Goal: Information Seeking & Learning: Get advice/opinions

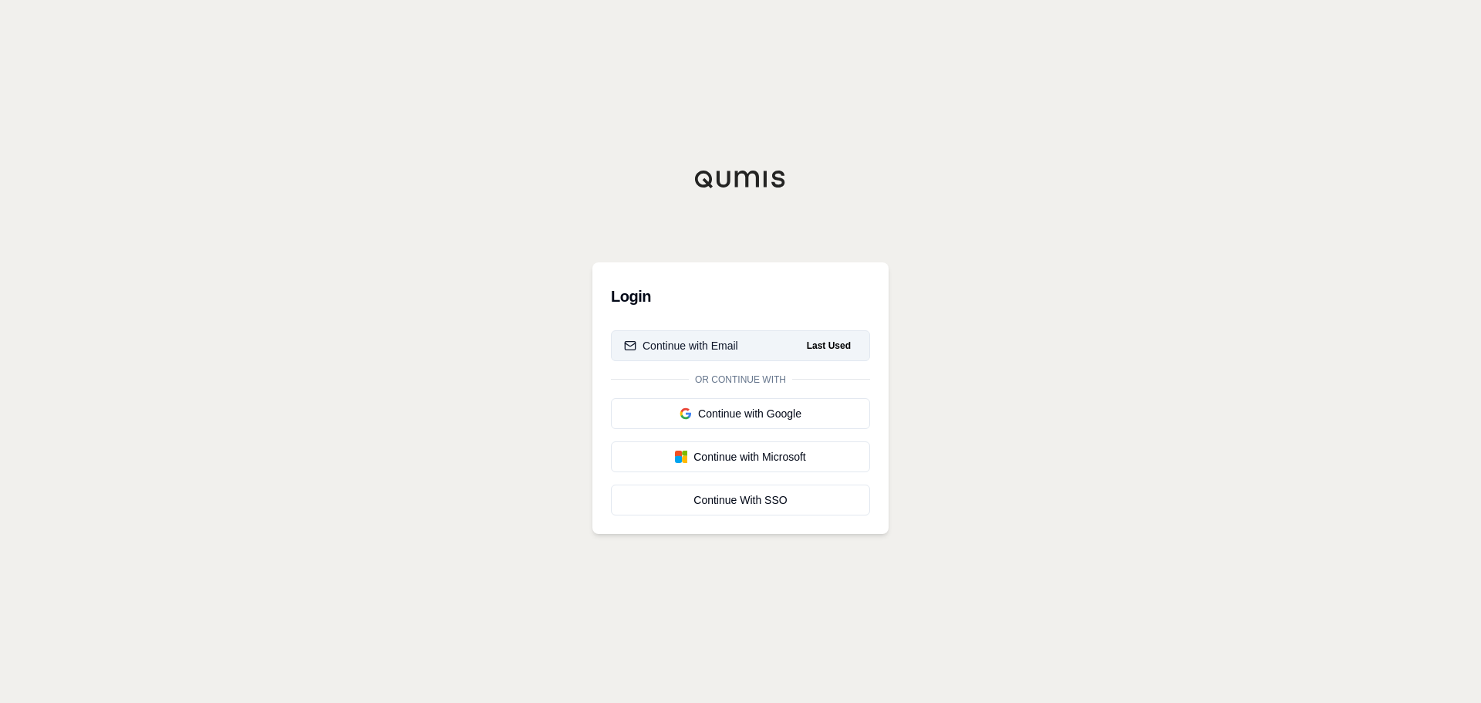
click at [818, 337] on span "Last Used" at bounding box center [829, 345] width 56 height 19
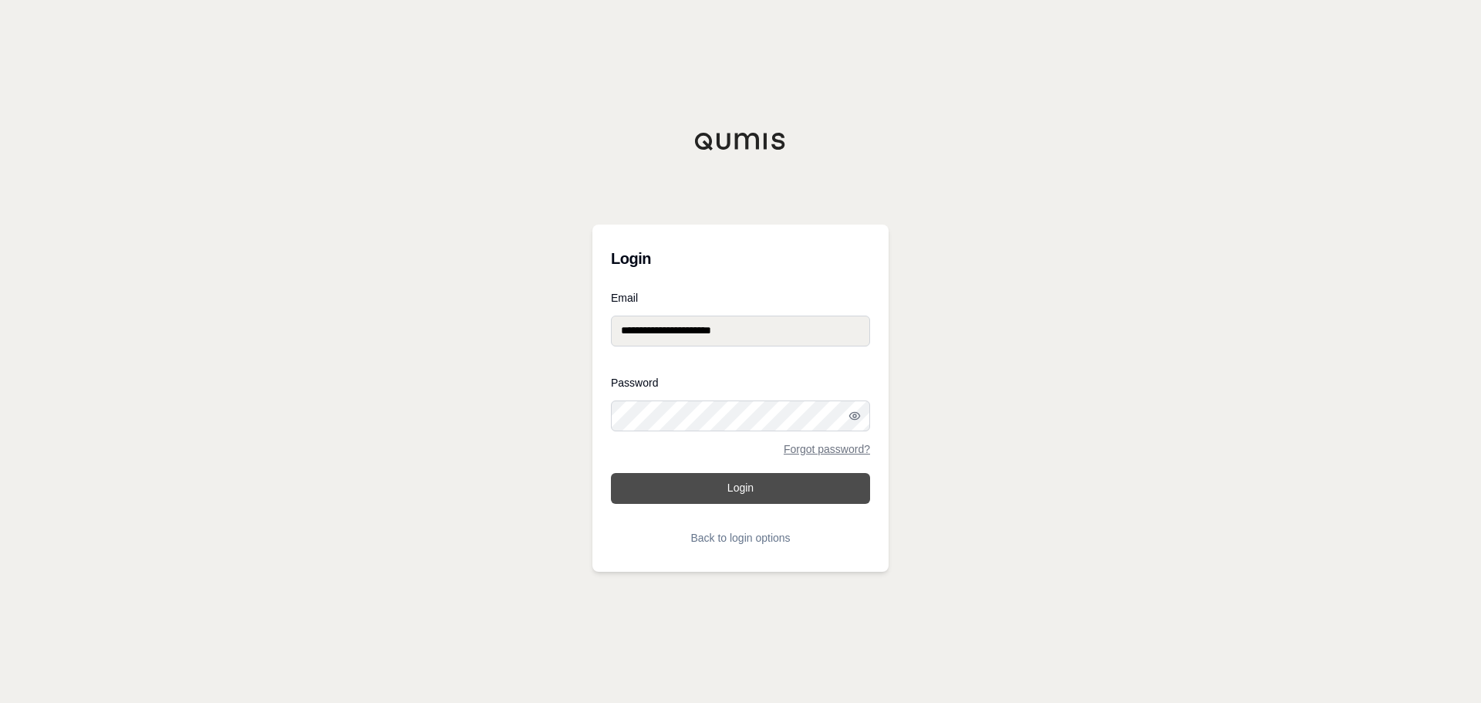
click at [757, 491] on button "Login" at bounding box center [740, 488] width 259 height 31
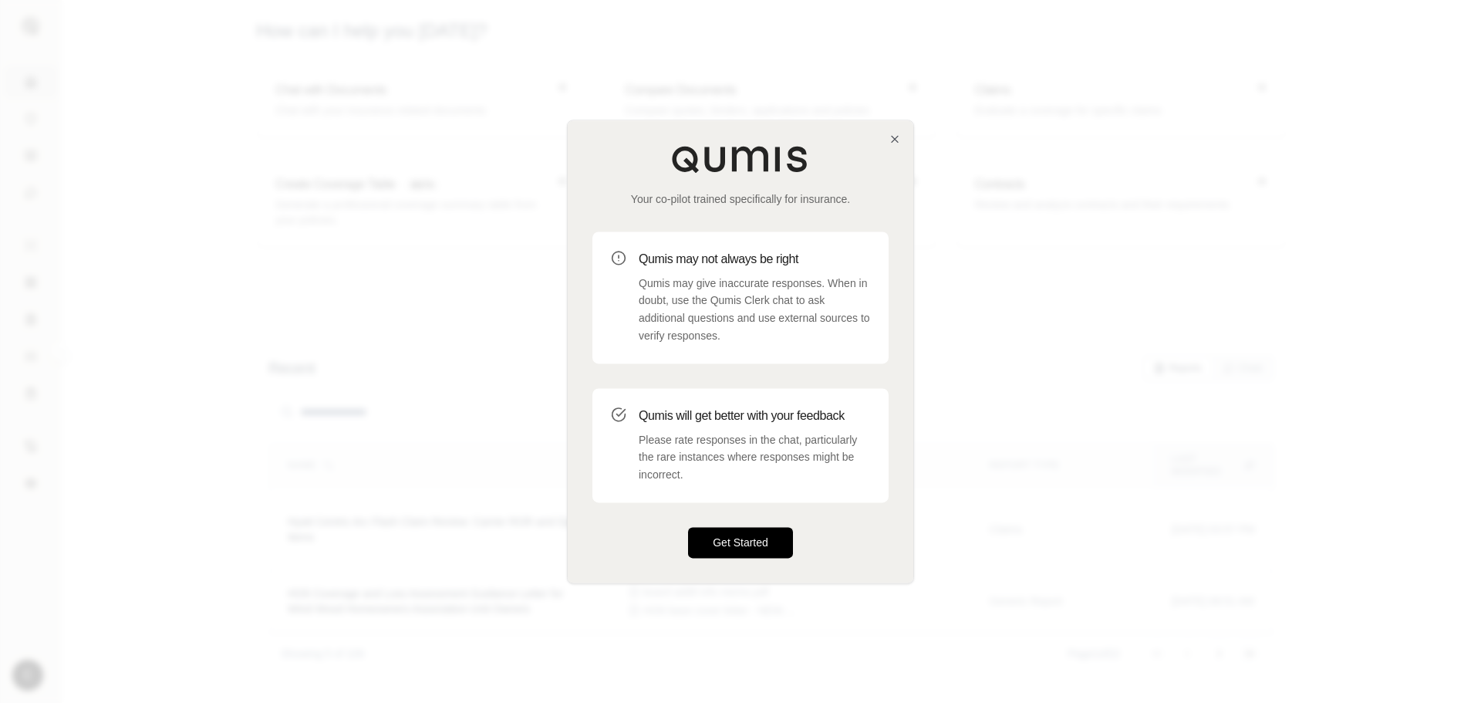
click at [759, 554] on button "Get Started" at bounding box center [740, 542] width 105 height 31
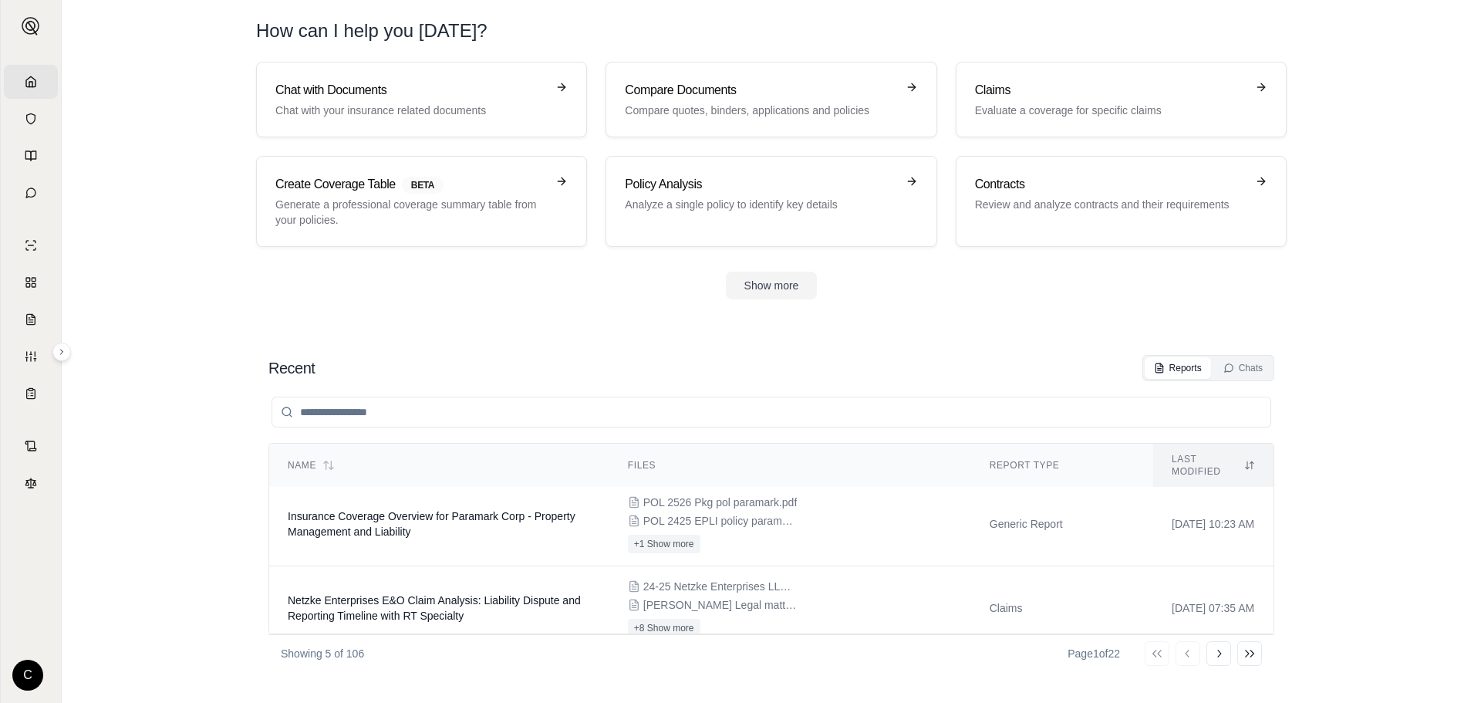
scroll to position [237, 0]
click at [344, 408] on input "search" at bounding box center [771, 411] width 1000 height 31
click at [787, 292] on button "Show more" at bounding box center [772, 285] width 92 height 28
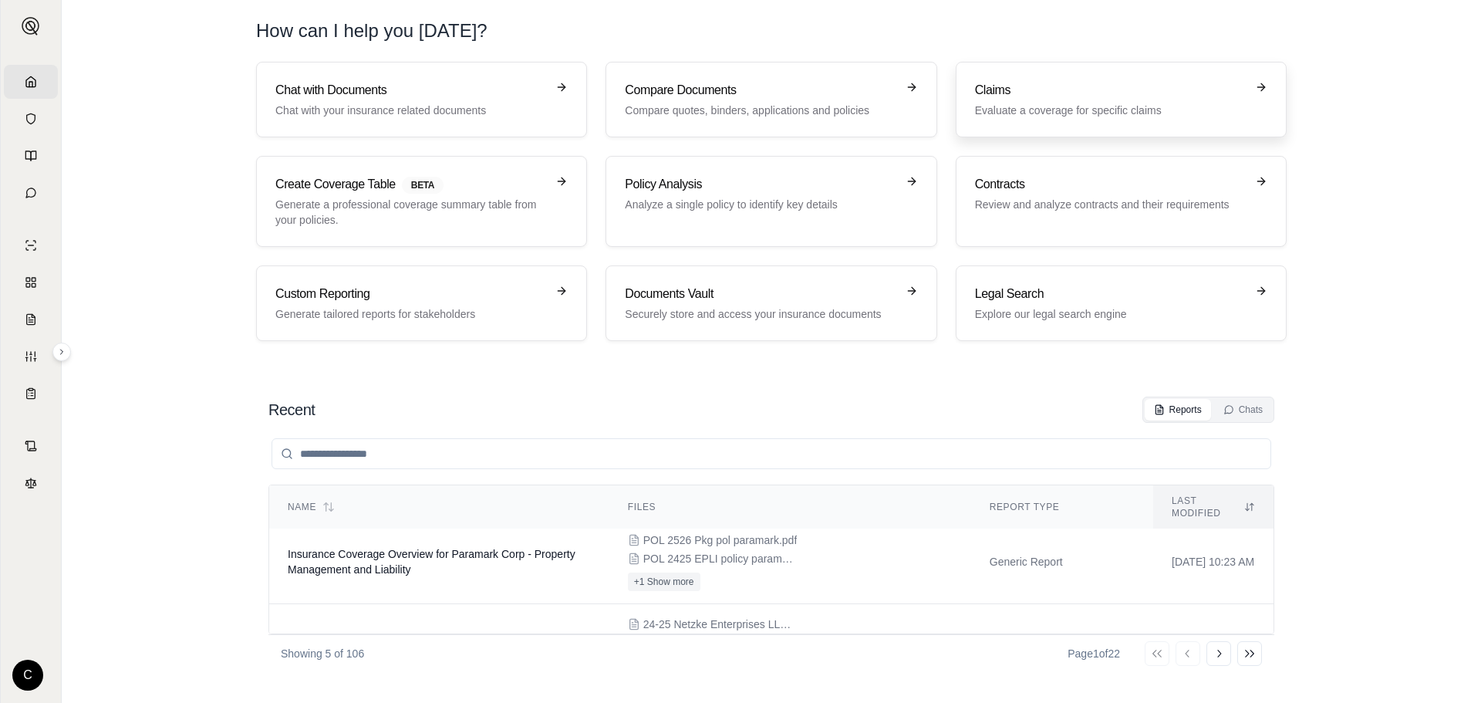
click at [1098, 101] on div "Claims Evaluate a coverage for specific claims" at bounding box center [1110, 99] width 271 height 37
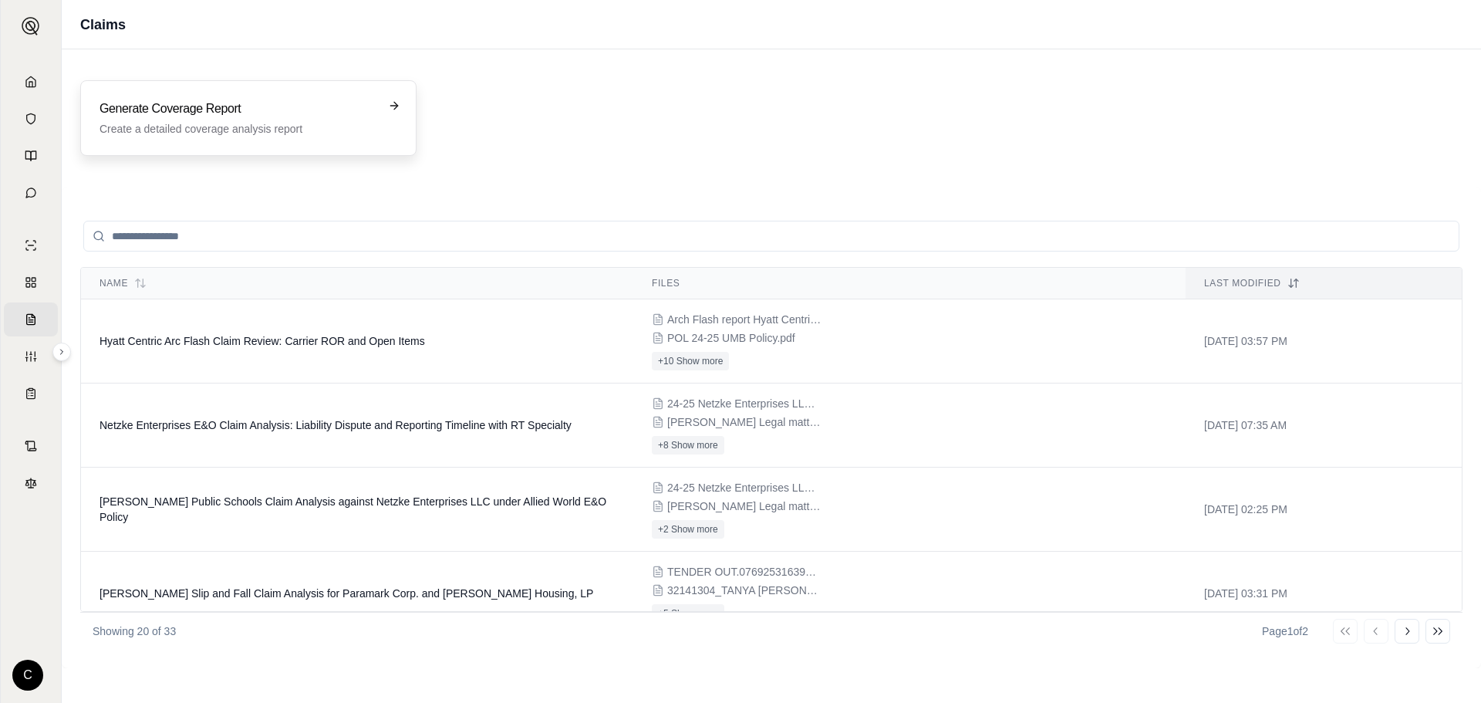
click at [194, 142] on div "Generate Coverage Report Create a detailed coverage analysis report" at bounding box center [248, 118] width 336 height 76
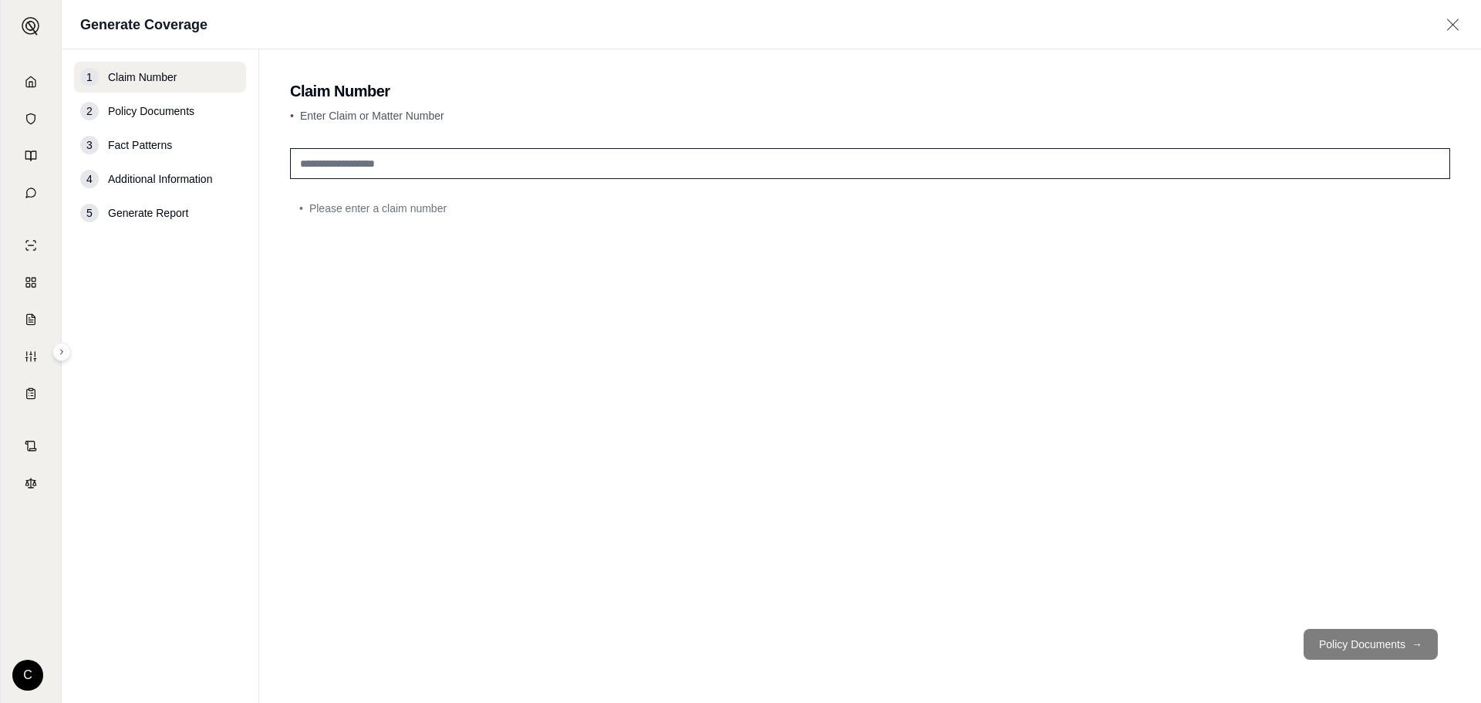
click at [378, 171] on input "text" at bounding box center [870, 163] width 1160 height 31
type input "**********"
click at [1330, 639] on button "Policy Documents →" at bounding box center [1370, 644] width 134 height 31
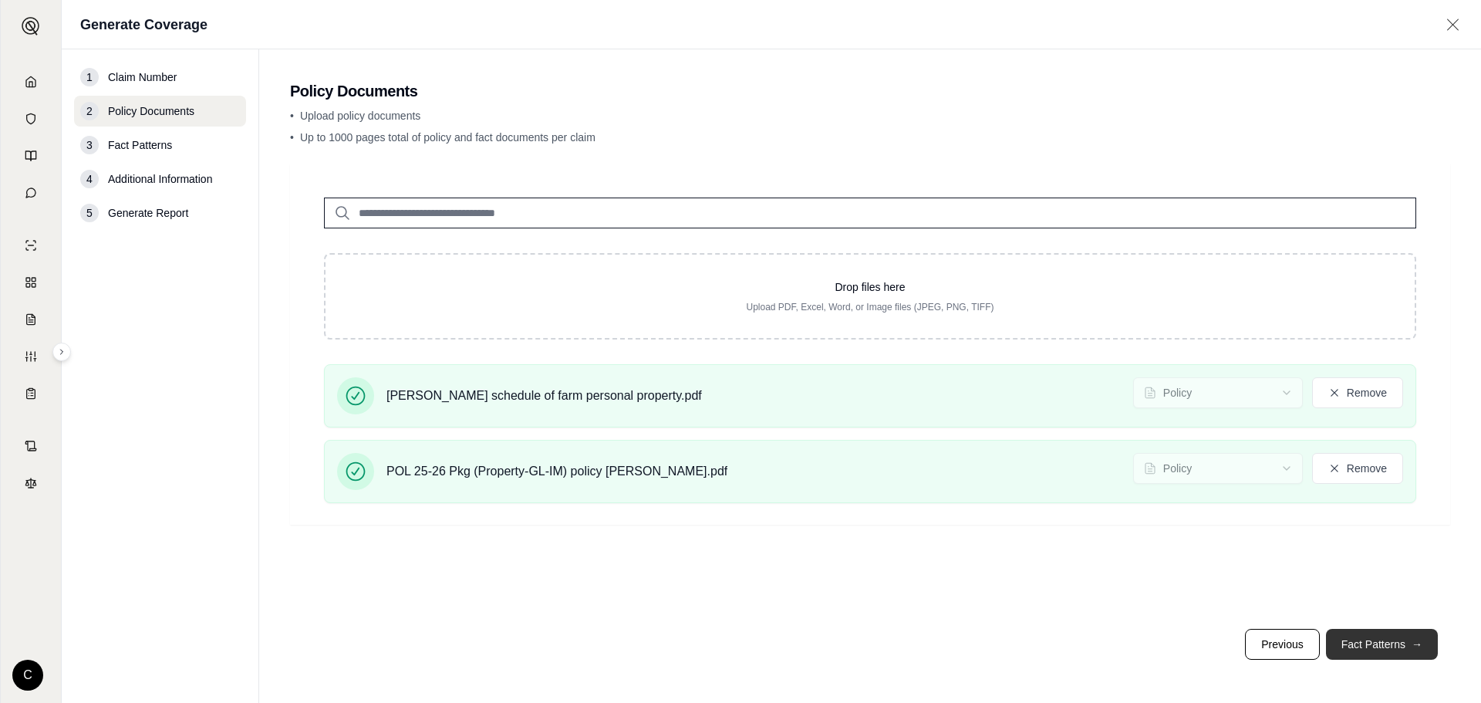
click at [1367, 639] on button "Fact Patterns →" at bounding box center [1382, 644] width 112 height 31
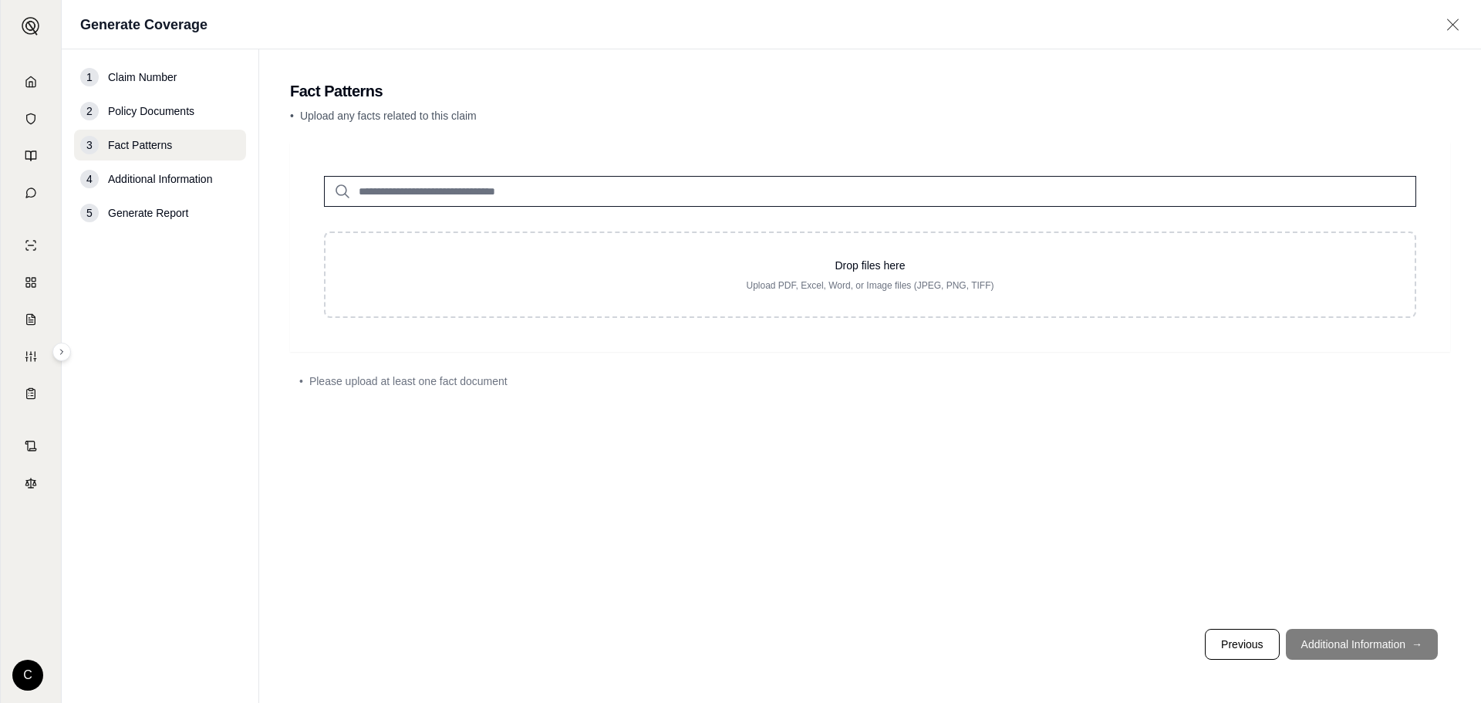
click at [1343, 646] on footer "Previous Additional Information →" at bounding box center [870, 644] width 1160 height 56
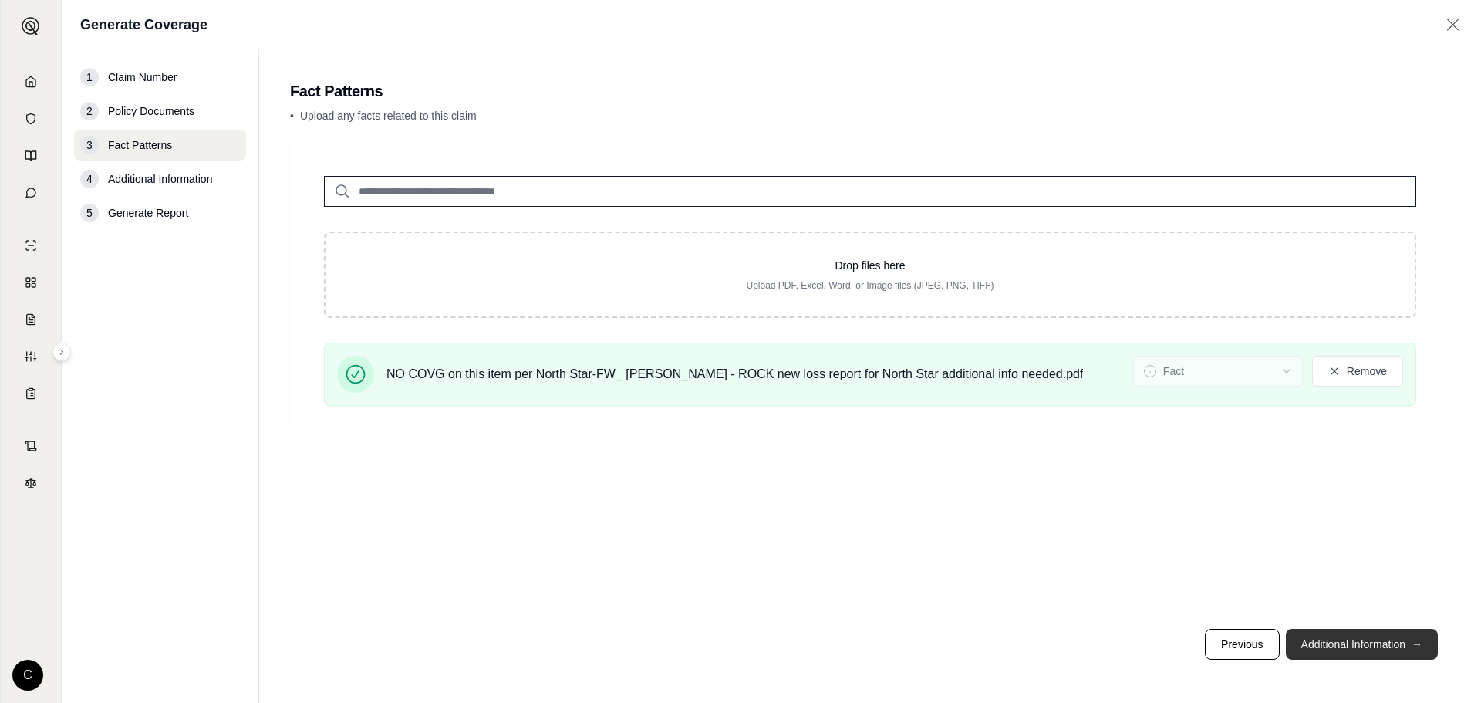
click at [1405, 635] on button "Additional Information →" at bounding box center [1362, 644] width 152 height 31
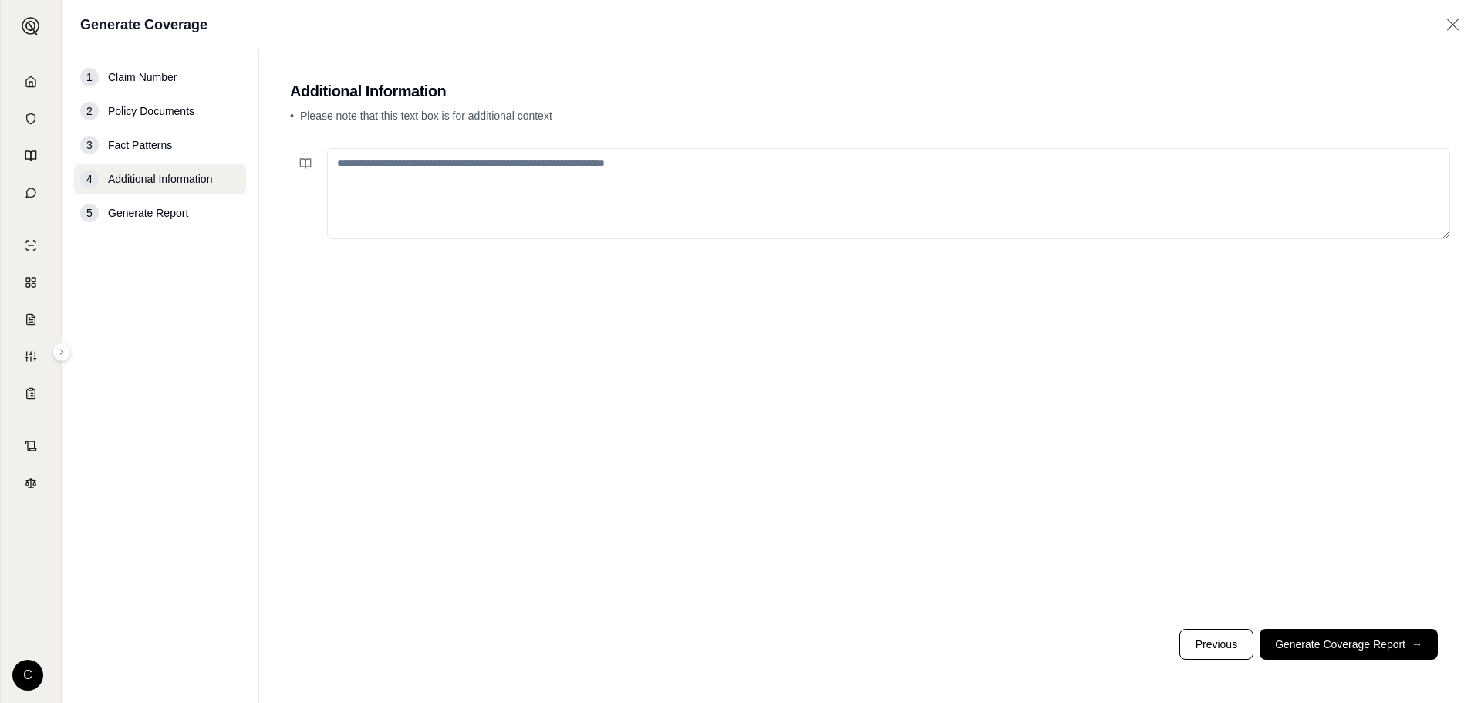
drag, startPoint x: 790, startPoint y: 189, endPoint x: 783, endPoint y: 194, distance: 8.8
click at [792, 189] on textarea at bounding box center [888, 193] width 1123 height 91
type textarea "*"
paste textarea "**********"
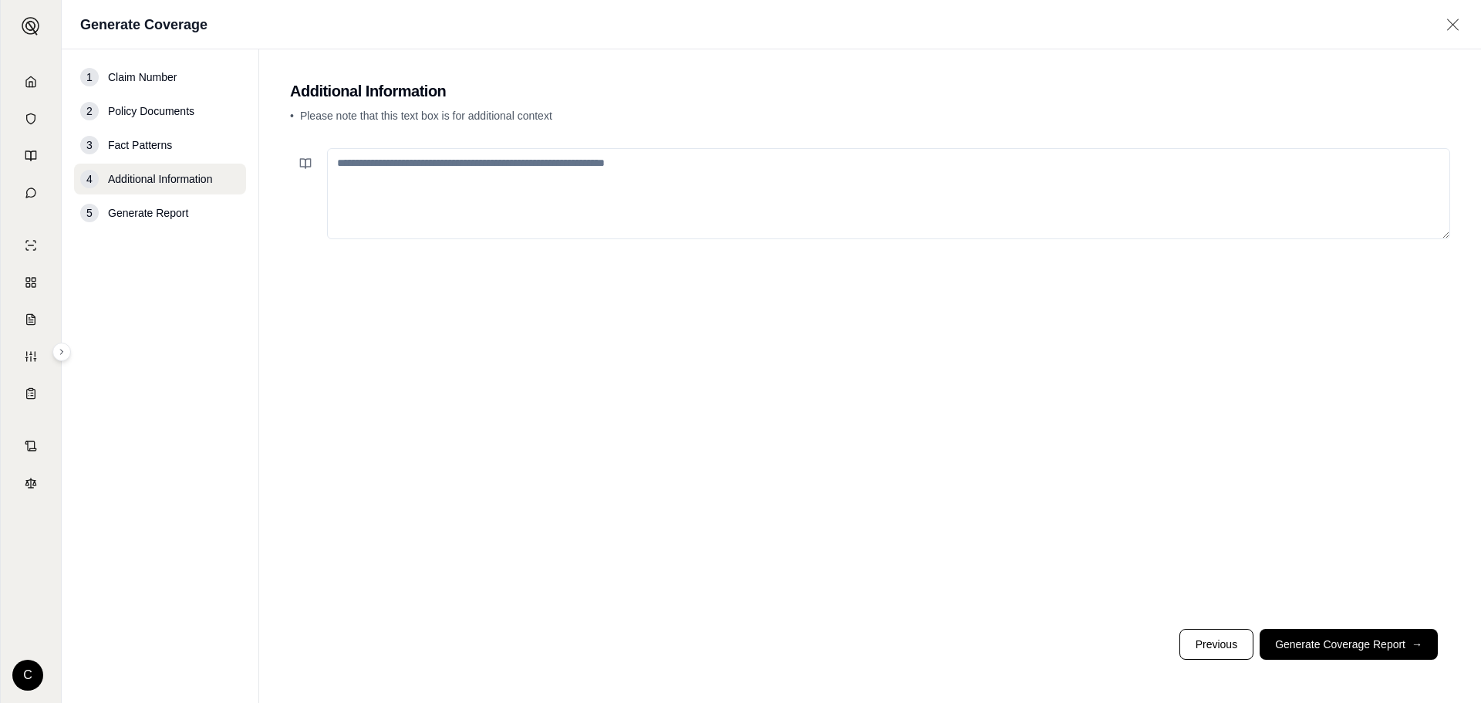
type textarea "**********"
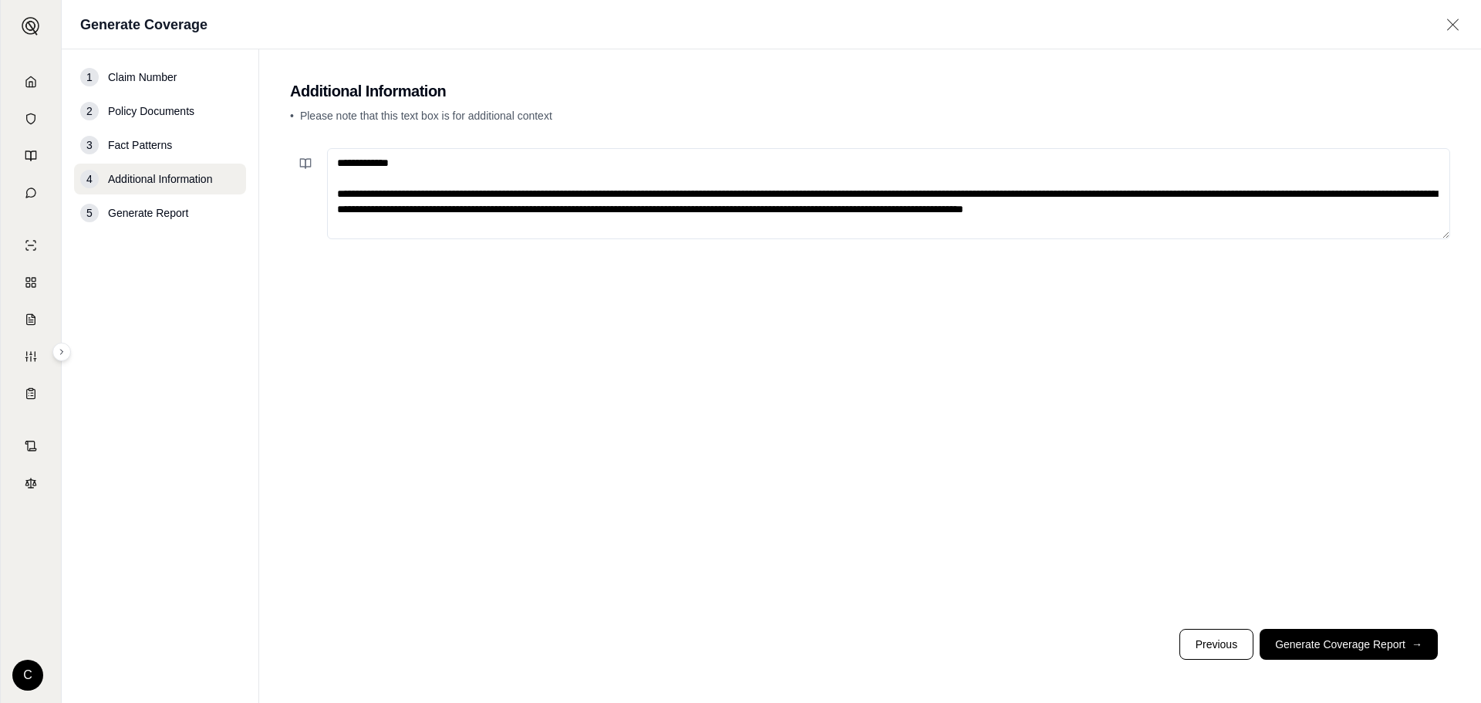
drag, startPoint x: 1235, startPoint y: 213, endPoint x: 255, endPoint y: 138, distance: 983.2
click at [255, 138] on div "**********" at bounding box center [771, 375] width 1419 height 653
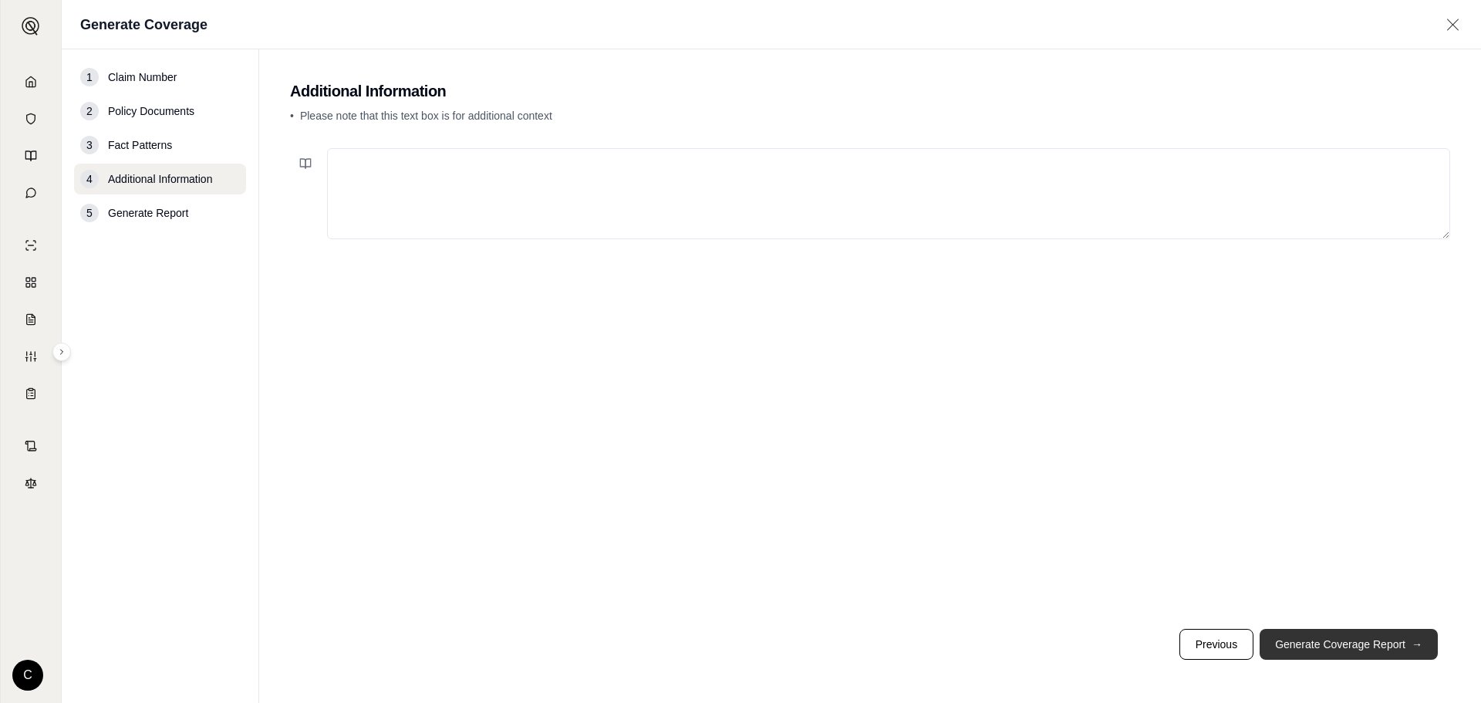
click at [1364, 640] on button "Generate Coverage Report →" at bounding box center [1349, 644] width 178 height 31
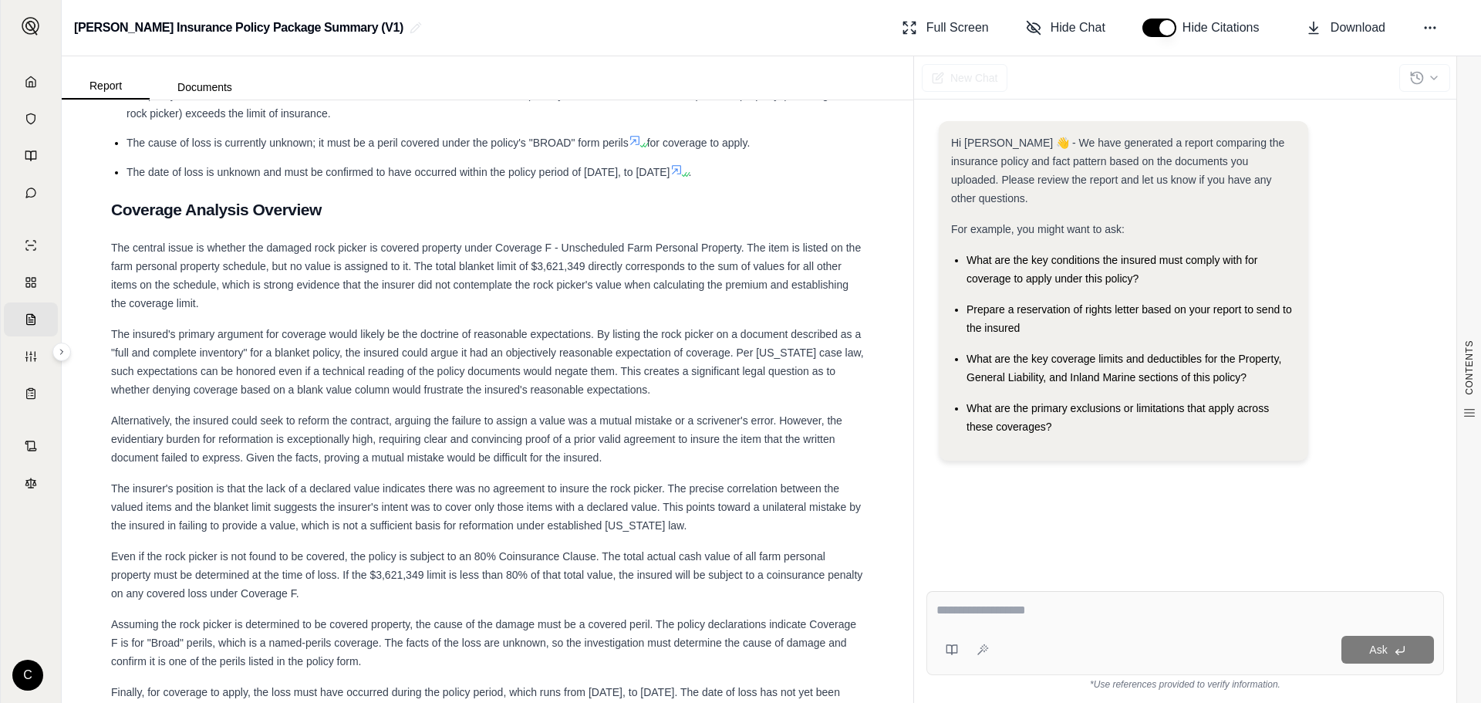
scroll to position [476, 0]
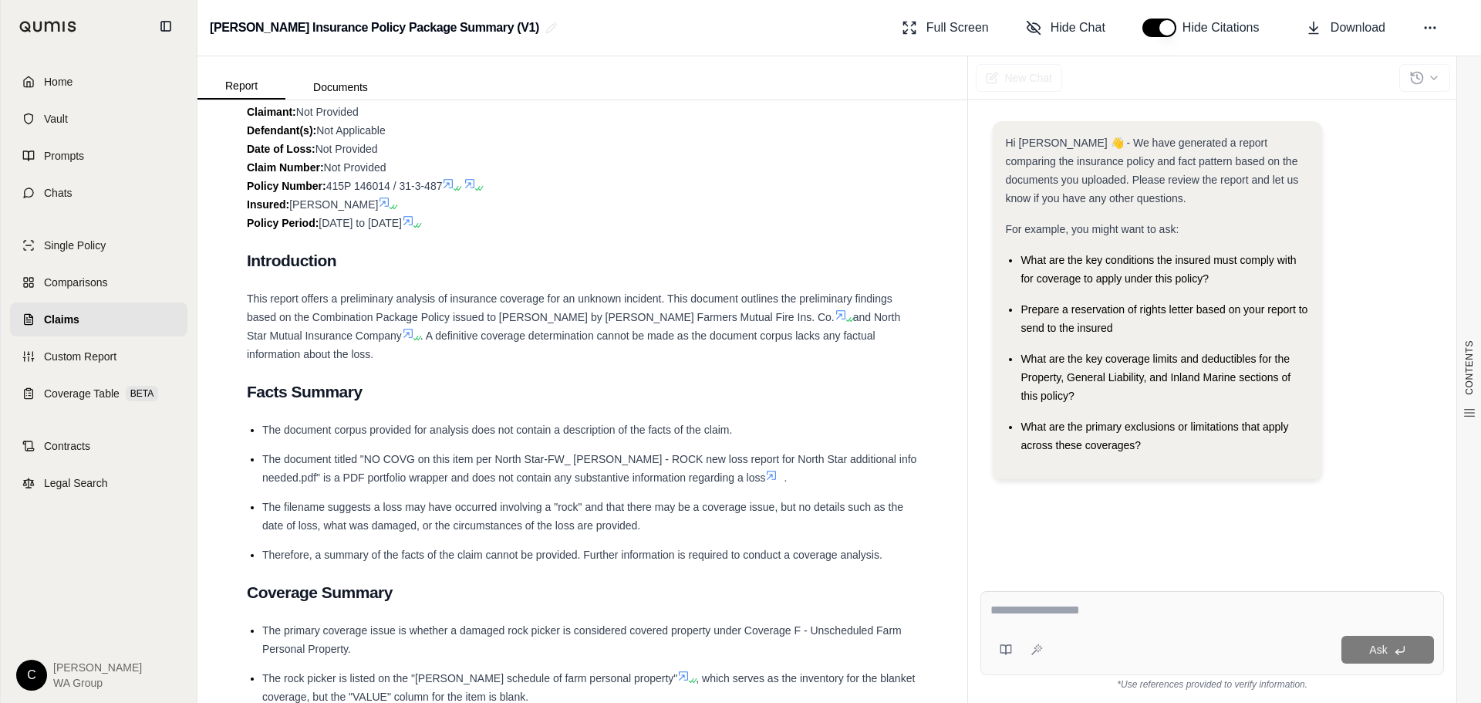
click at [36, 70] on link "Home" at bounding box center [98, 82] width 177 height 34
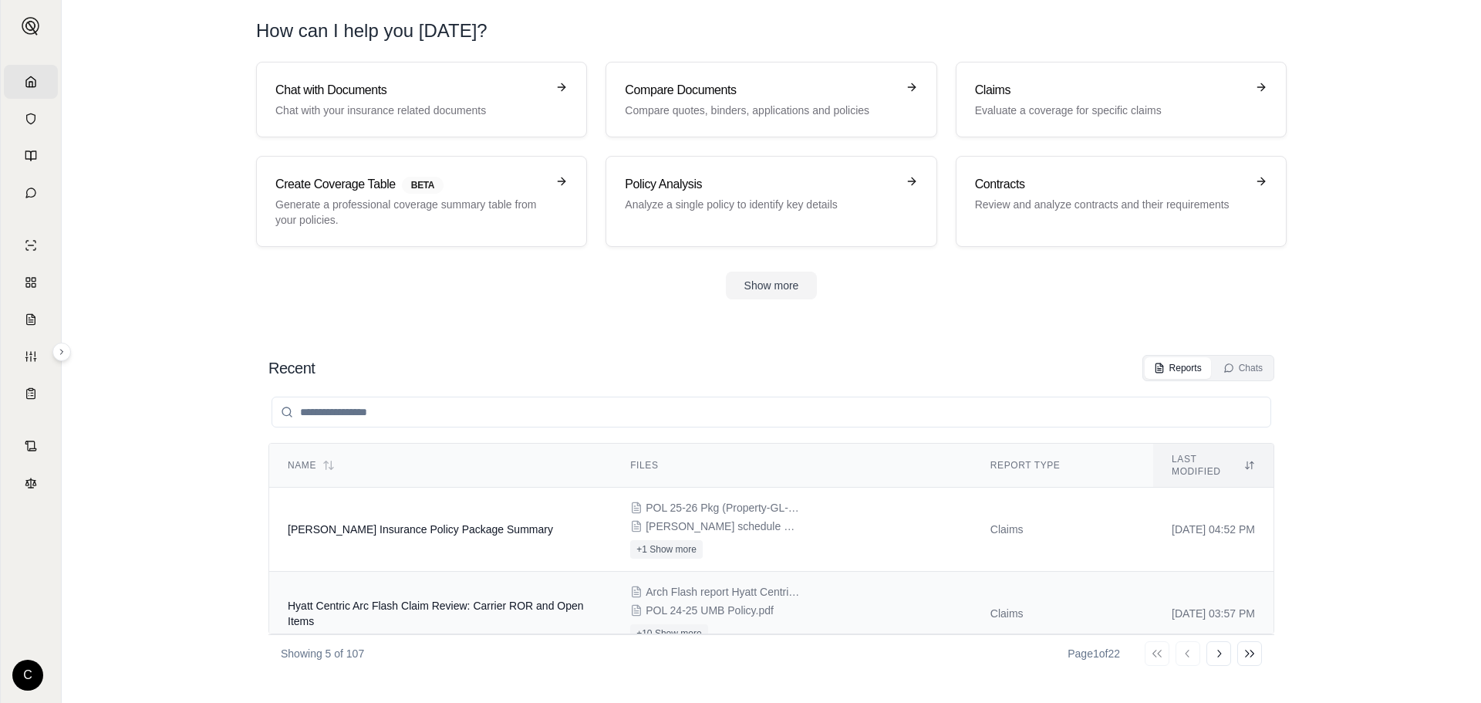
click at [482, 615] on td "Hyatt Centric Arc Flash Claim Review: Carrier ROR and Open Items" at bounding box center [440, 614] width 342 height 84
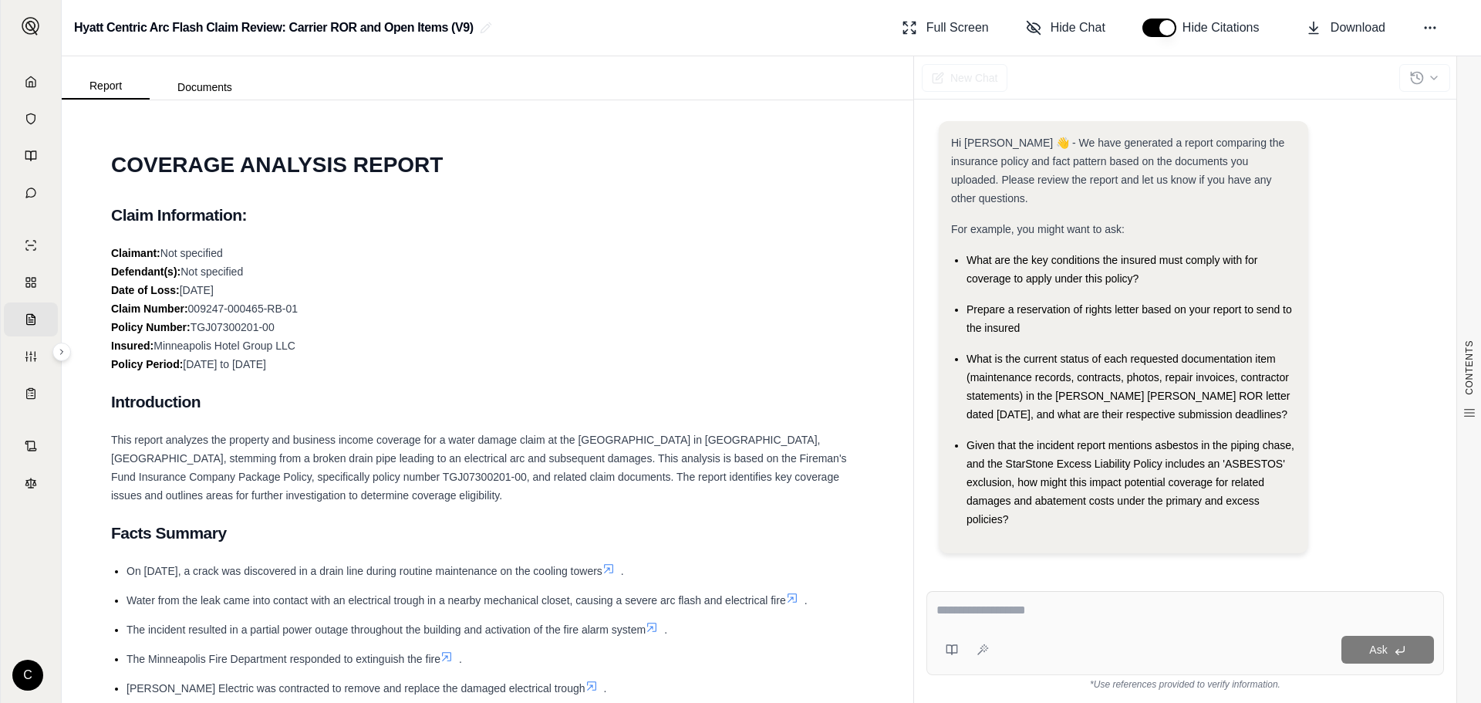
click at [787, 434] on span "This report analyzes the property and business income coverage for a water dama…" at bounding box center [479, 467] width 736 height 68
click at [1431, 29] on icon at bounding box center [1429, 27] width 15 height 15
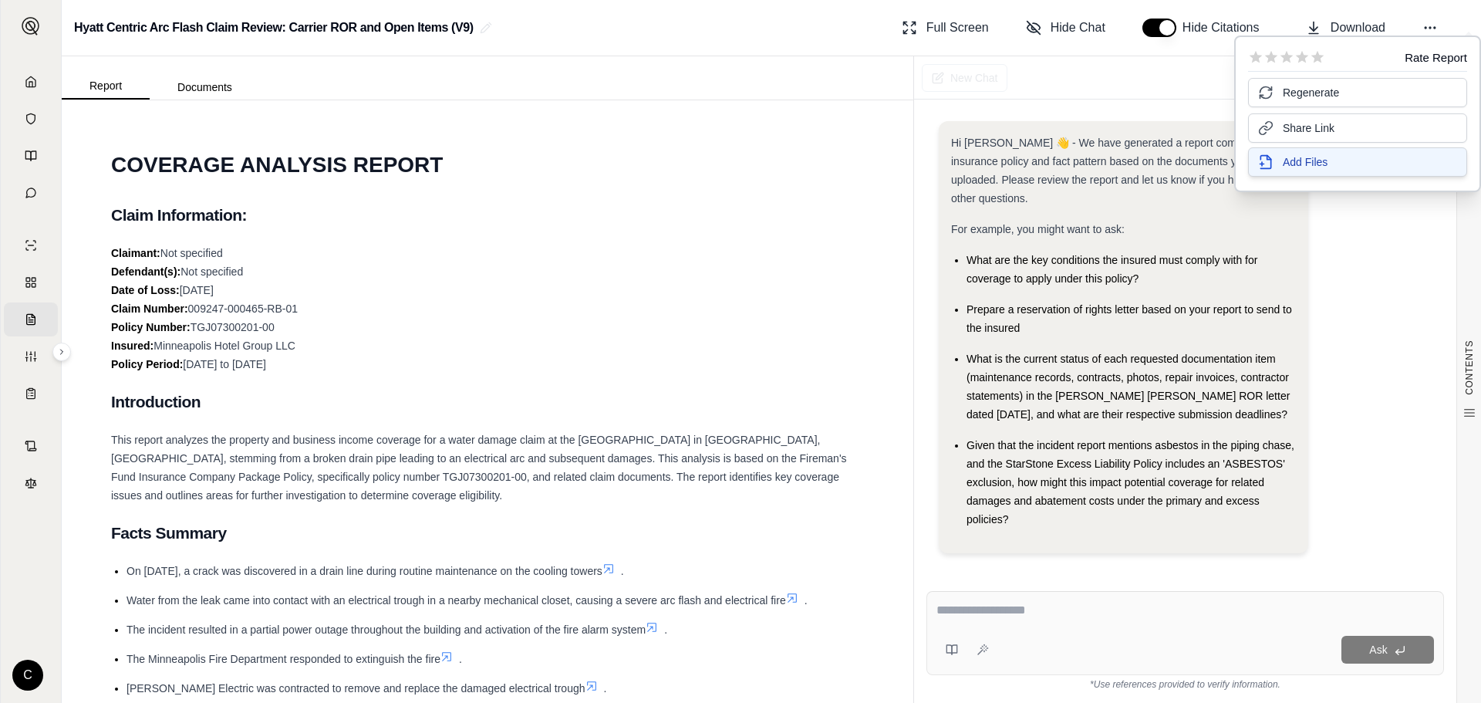
click at [1305, 160] on span "Add Files" at bounding box center [1305, 161] width 45 height 15
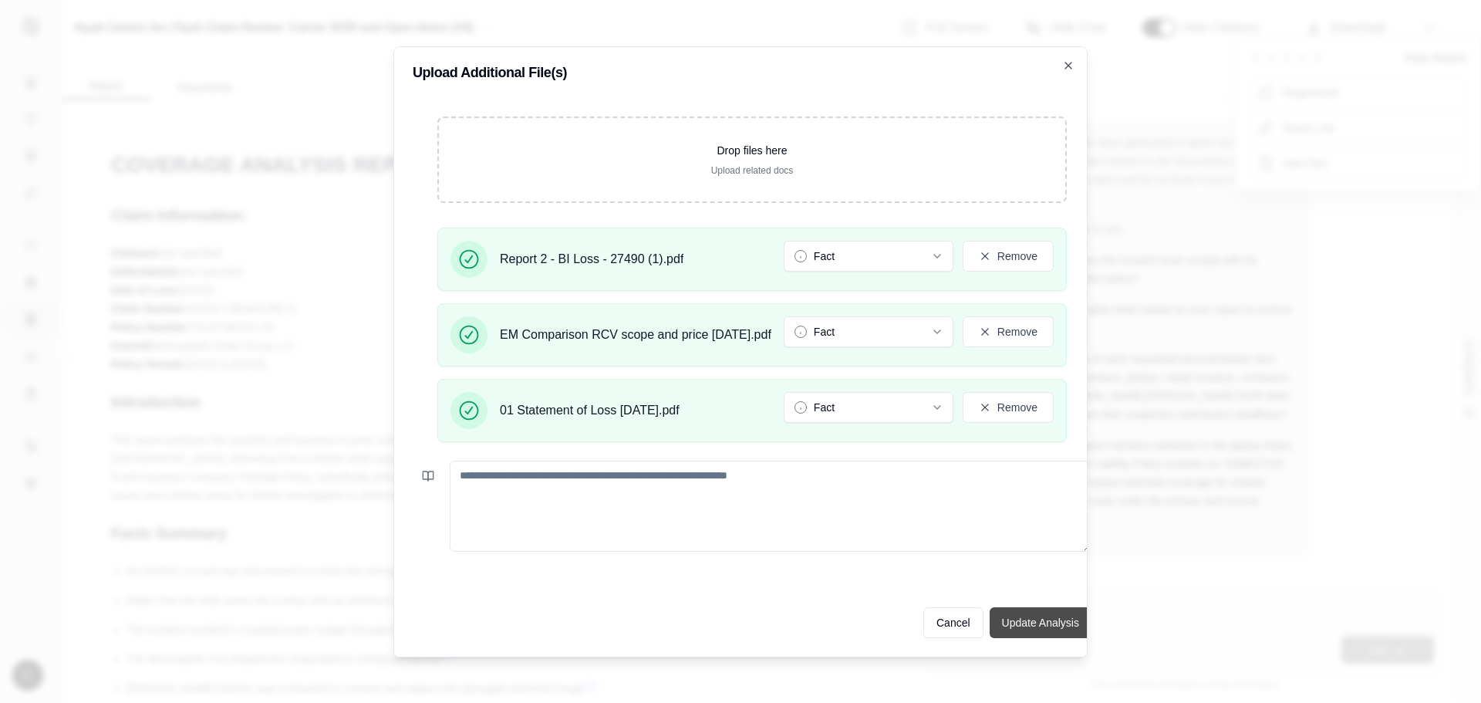
click at [1066, 614] on button "Update Analysis" at bounding box center [1041, 622] width 102 height 31
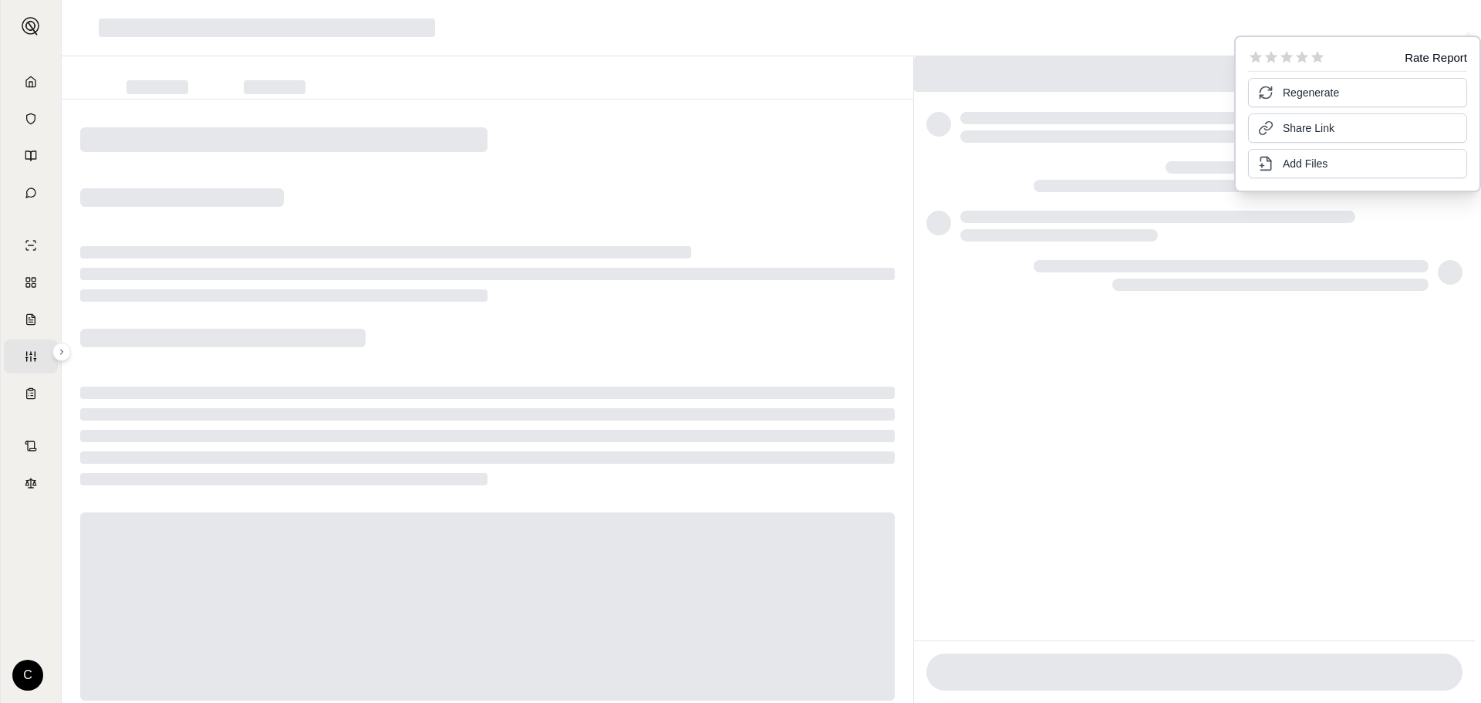
click at [370, 230] on div at bounding box center [488, 422] width 852 height 646
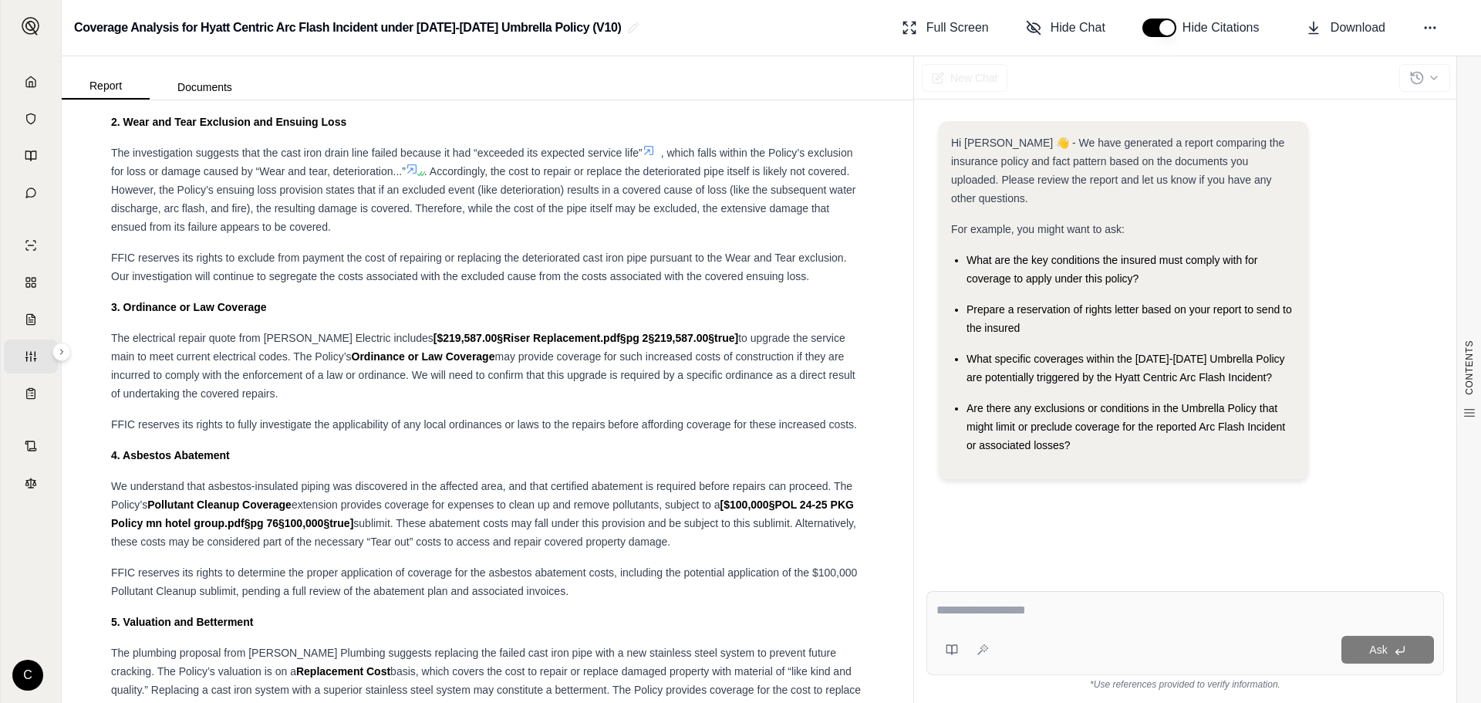
scroll to position [6015, 0]
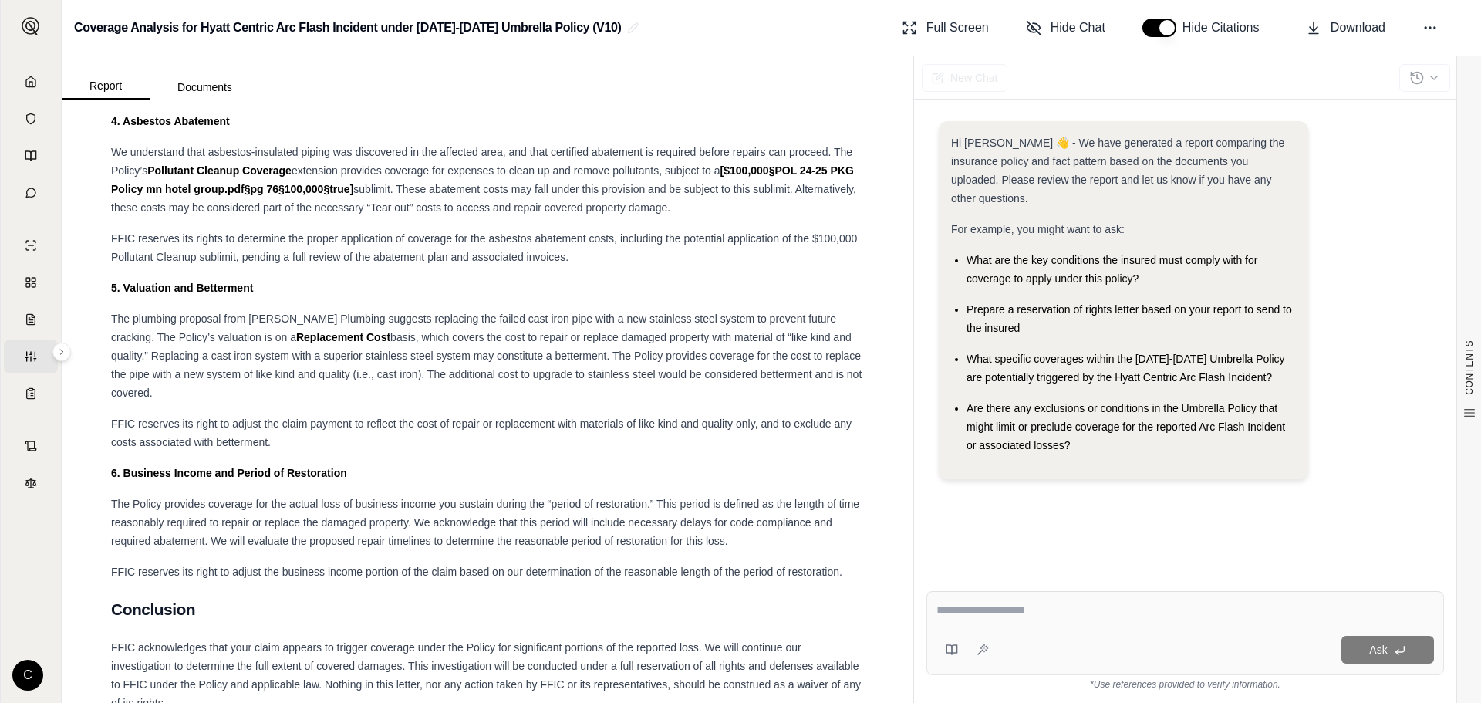
click at [206, 73] on div "Report Documents" at bounding box center [161, 84] width 198 height 31
click at [207, 86] on button "Documents" at bounding box center [205, 87] width 110 height 25
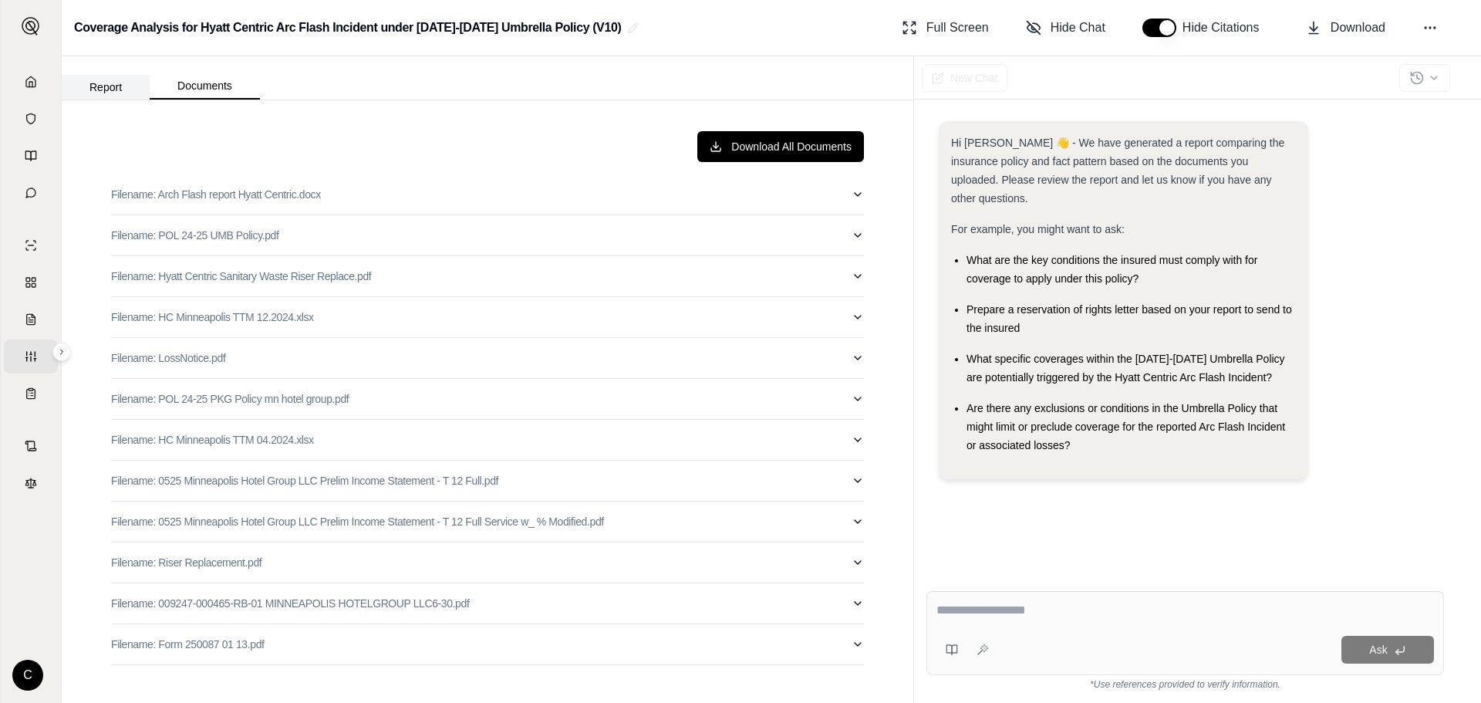
click at [95, 91] on button "Report" at bounding box center [106, 87] width 88 height 25
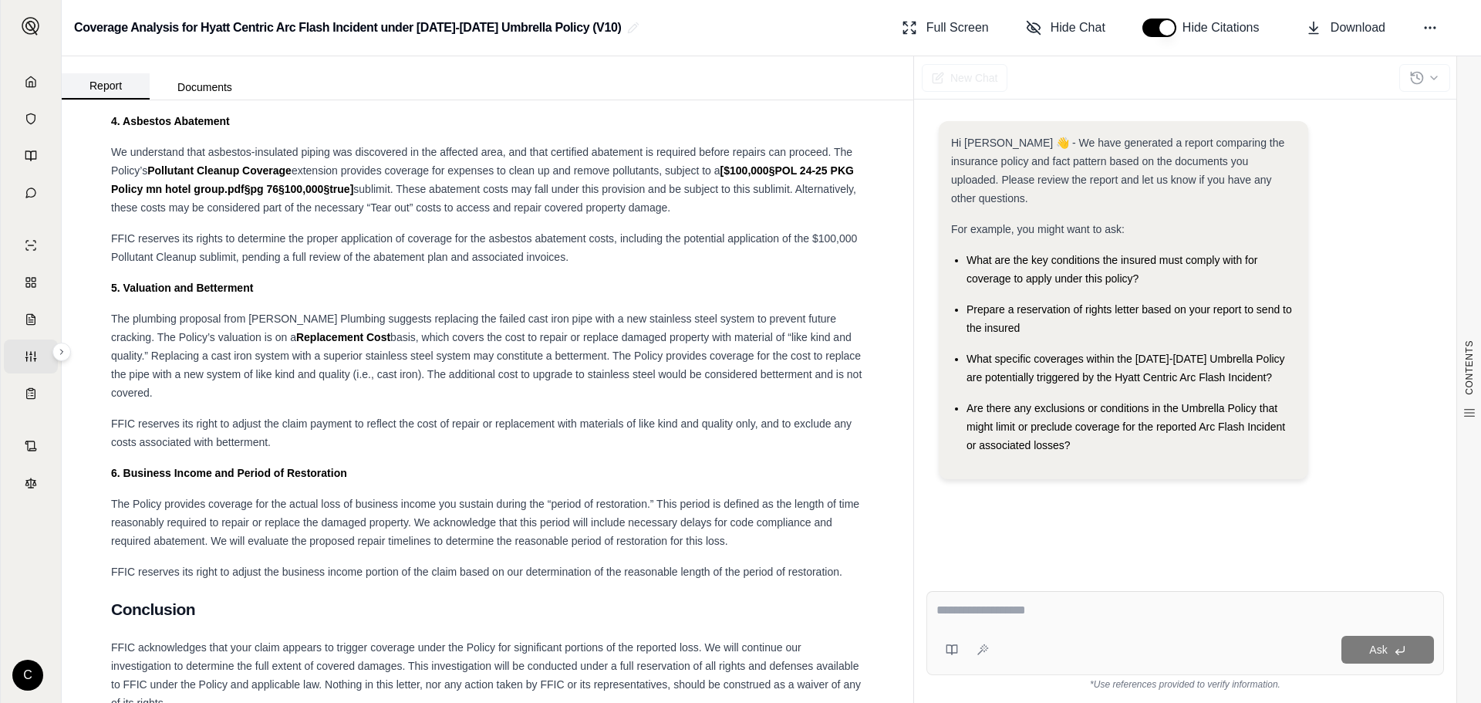
scroll to position [6115, 0]
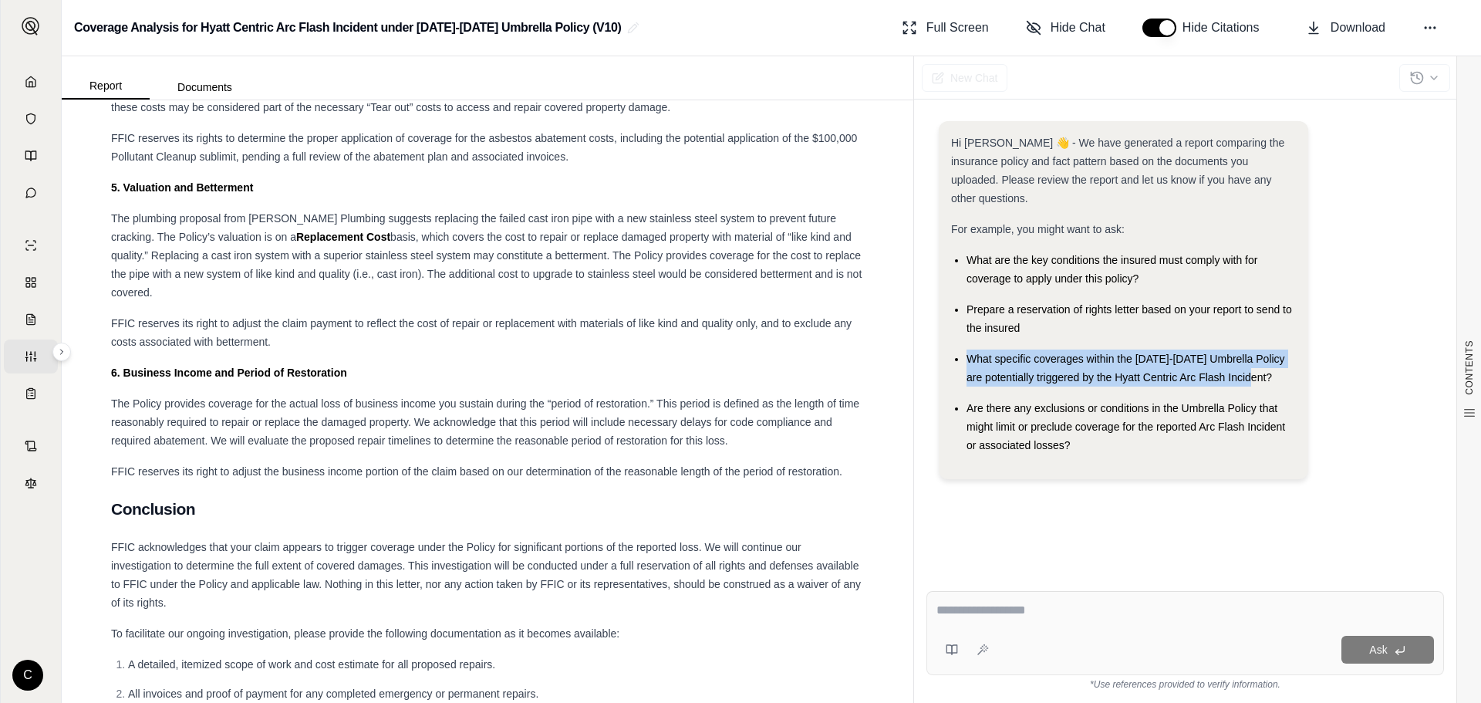
drag, startPoint x: 1259, startPoint y: 358, endPoint x: 965, endPoint y: 346, distance: 294.1
click at [965, 346] on ul "What are the key conditions the insured must comply with for coverage to apply …" at bounding box center [1123, 353] width 345 height 204
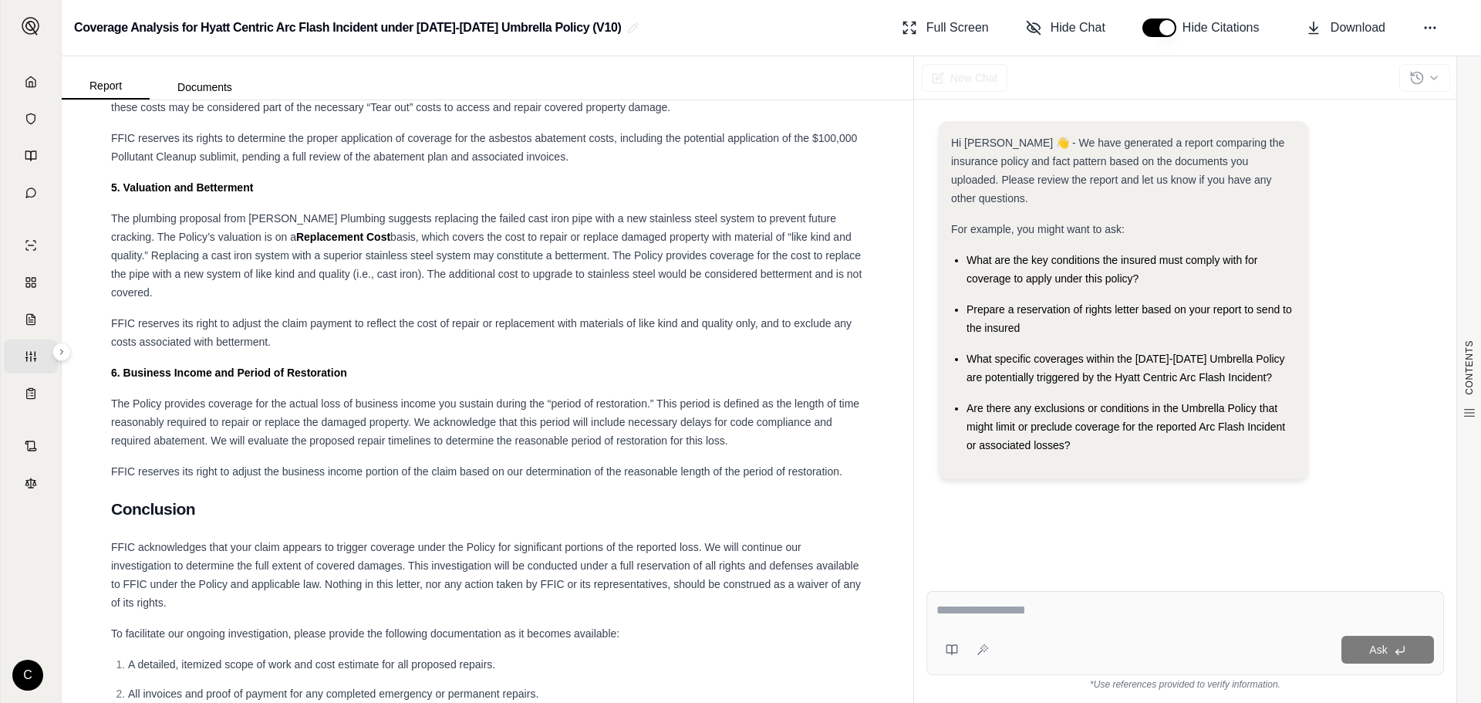
click at [1283, 433] on div "Are there any exclusions or conditions in the Umbrella Policy that might limit …" at bounding box center [1130, 427] width 329 height 56
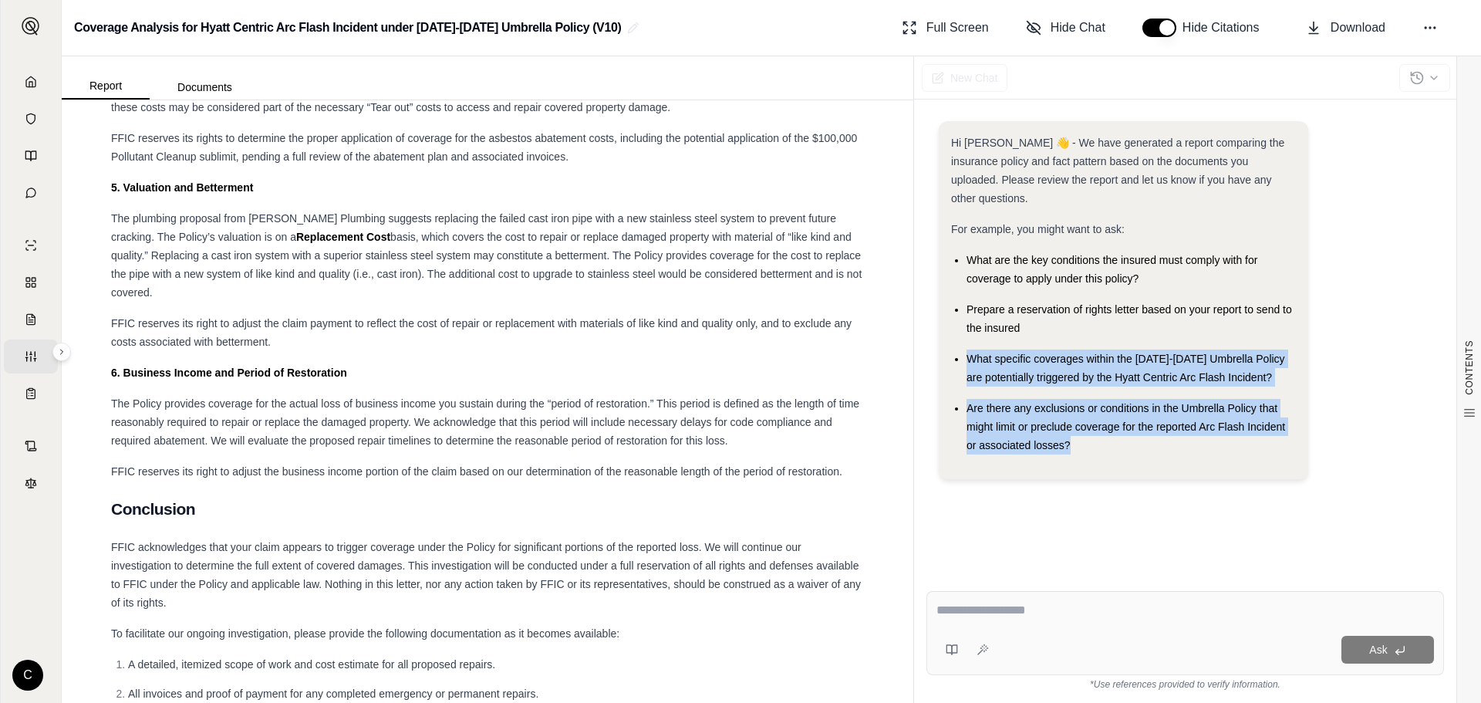
drag, startPoint x: 1076, startPoint y: 438, endPoint x: 970, endPoint y: 339, distance: 145.2
click at [970, 339] on div "Hi [PERSON_NAME] 👋 - We have generated a report comparing the insurance policy …" at bounding box center [1123, 299] width 345 height 333
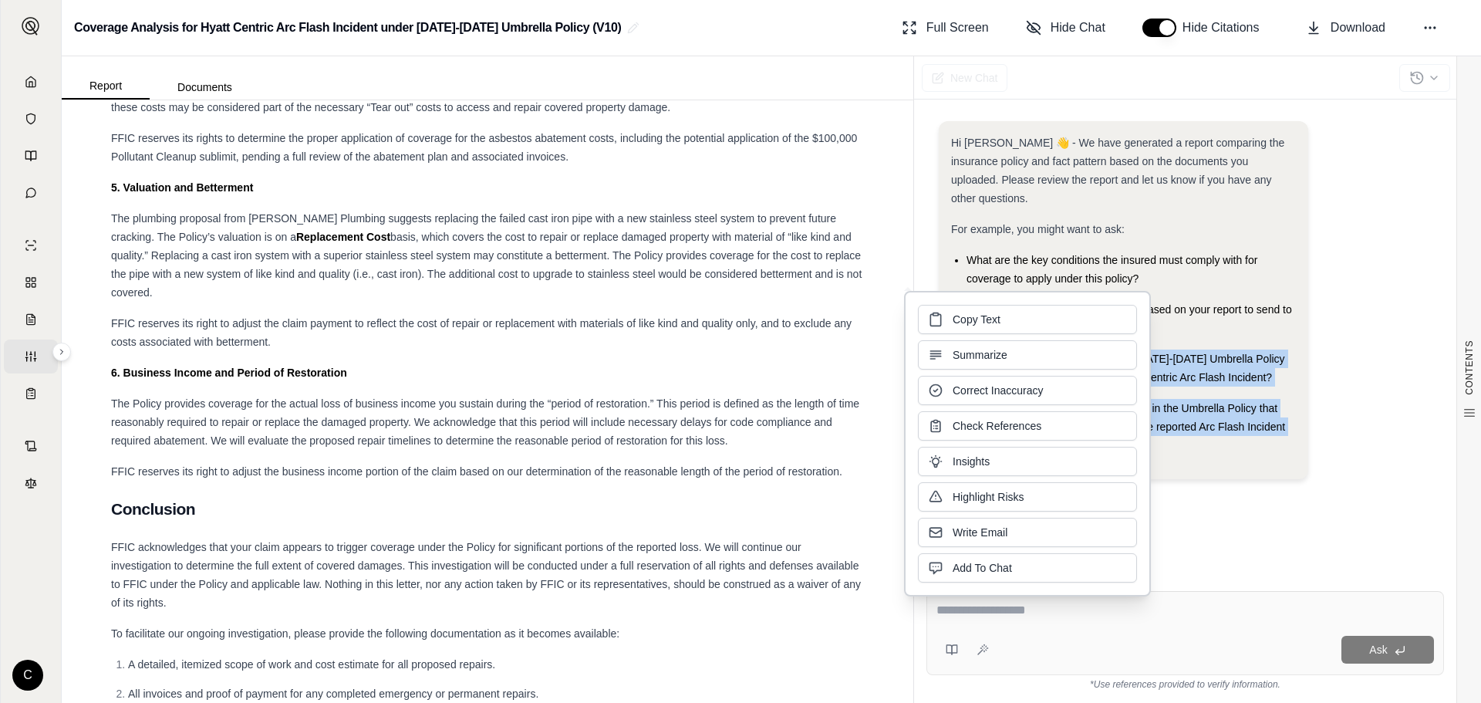
copy ul "What specific coverages within the [DATE]-[DATE] Umbrella Policy are potentiall…"
click at [1179, 658] on div "Ask" at bounding box center [1214, 650] width 439 height 28
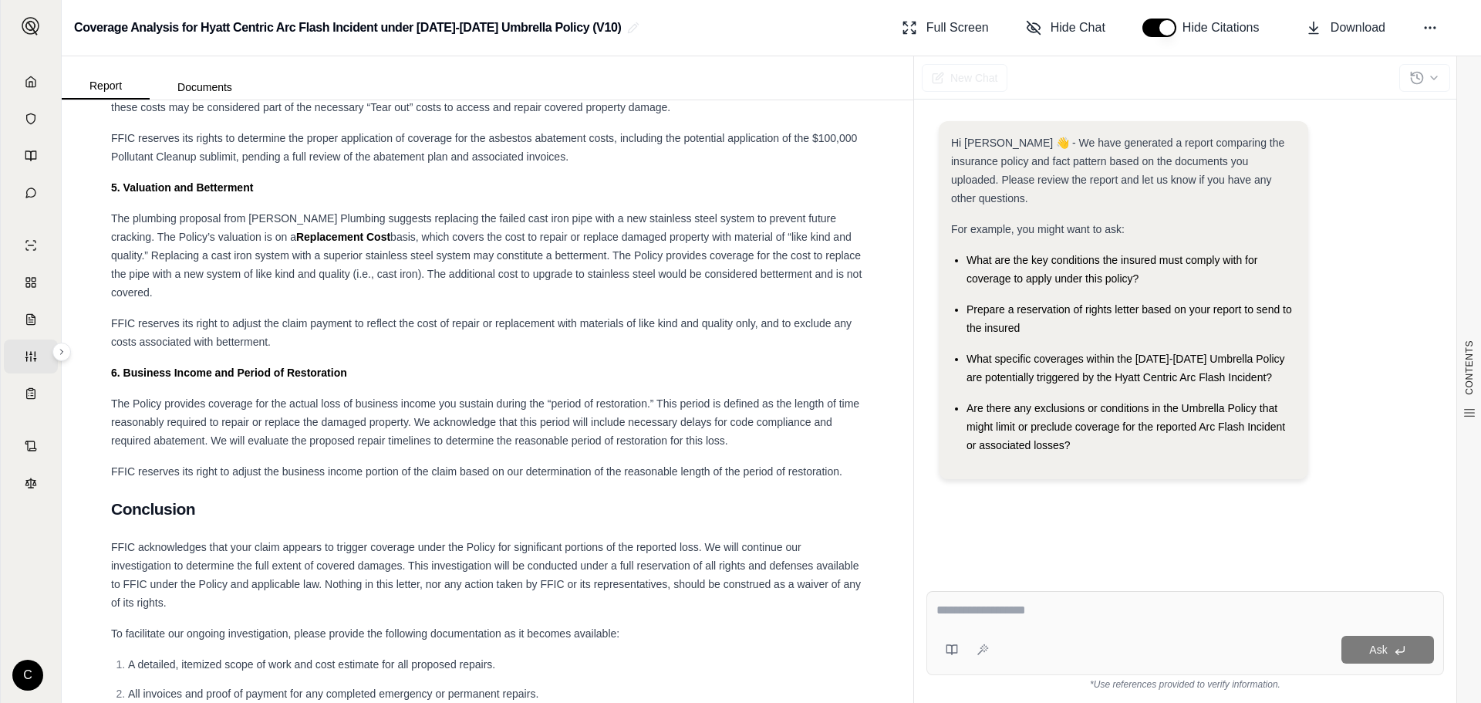
click at [1165, 649] on div "Ask" at bounding box center [1214, 650] width 439 height 28
click at [1154, 625] on div "Ask" at bounding box center [1185, 633] width 518 height 84
paste textarea "**********"
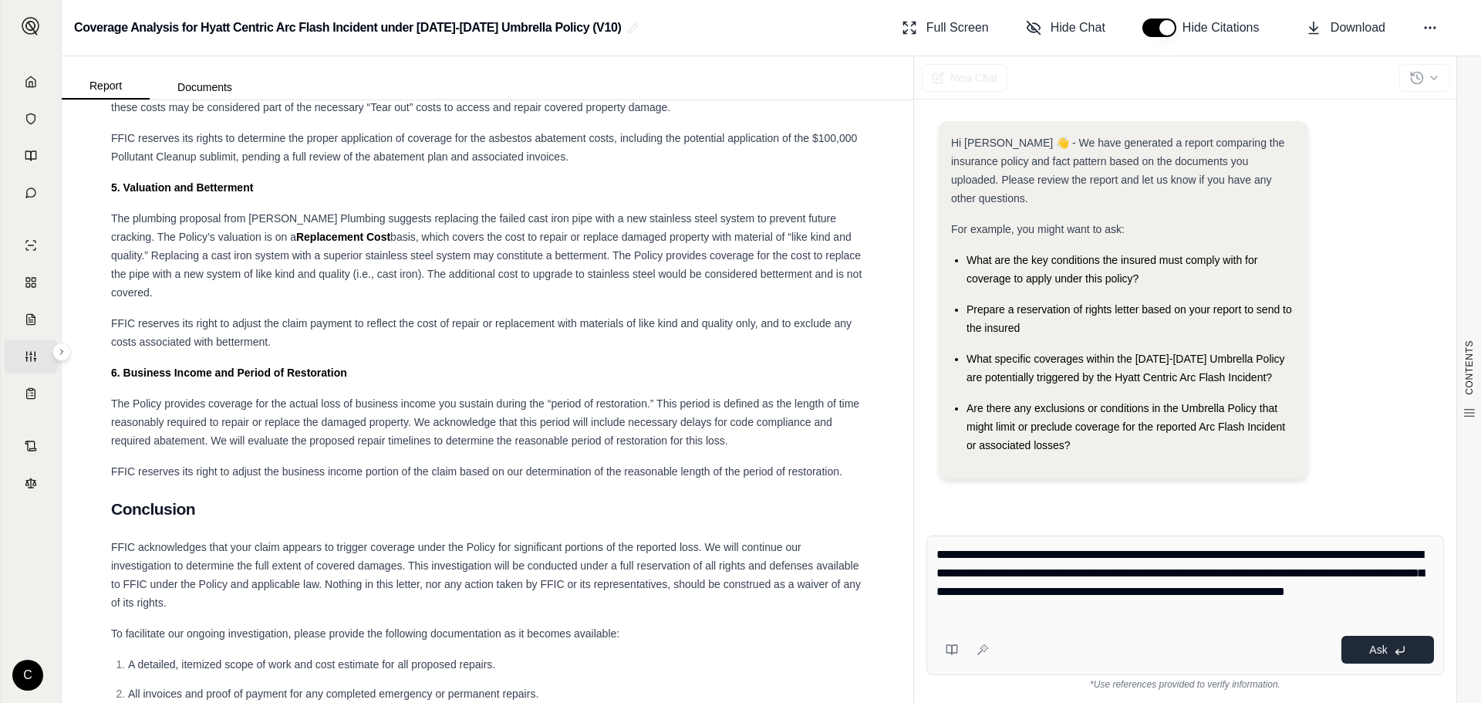
type textarea "**********"
click at [1369, 644] on span "Ask" at bounding box center [1378, 649] width 18 height 12
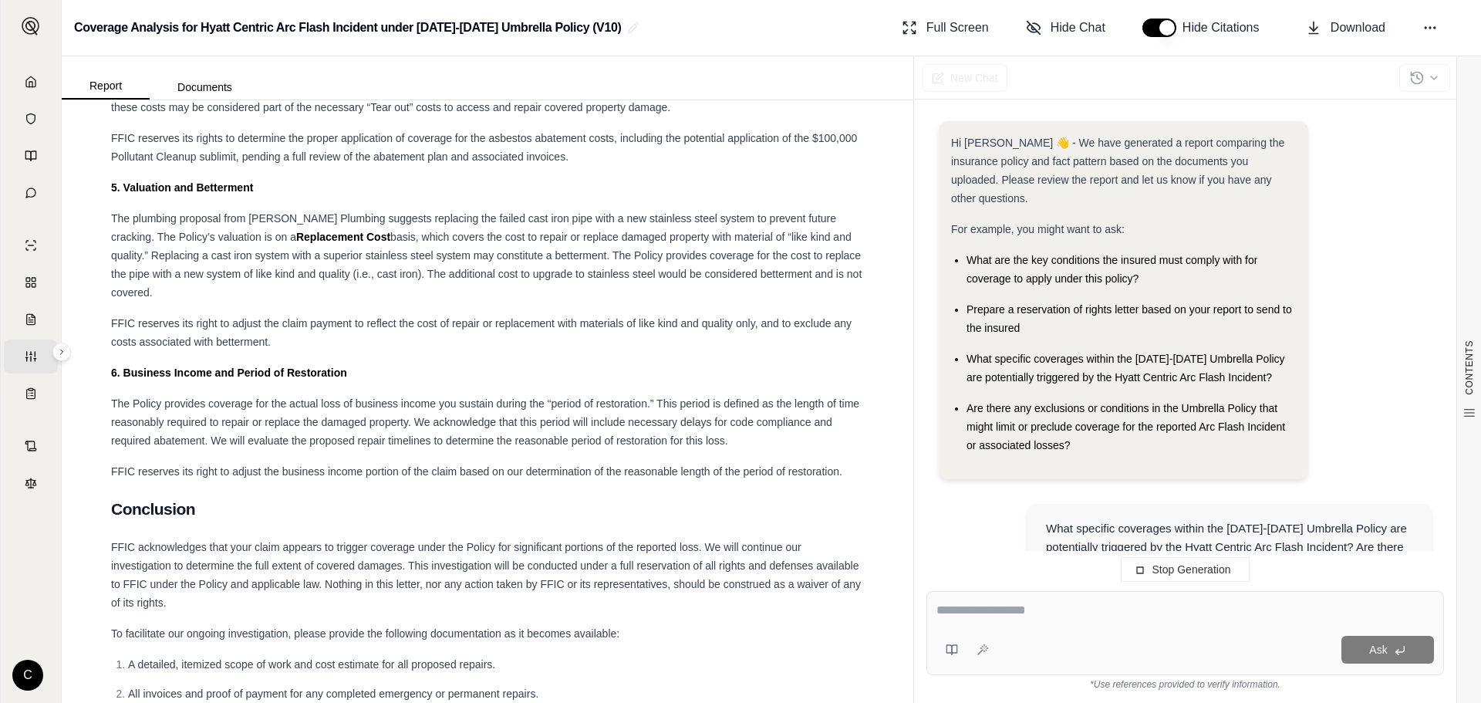
scroll to position [160, 0]
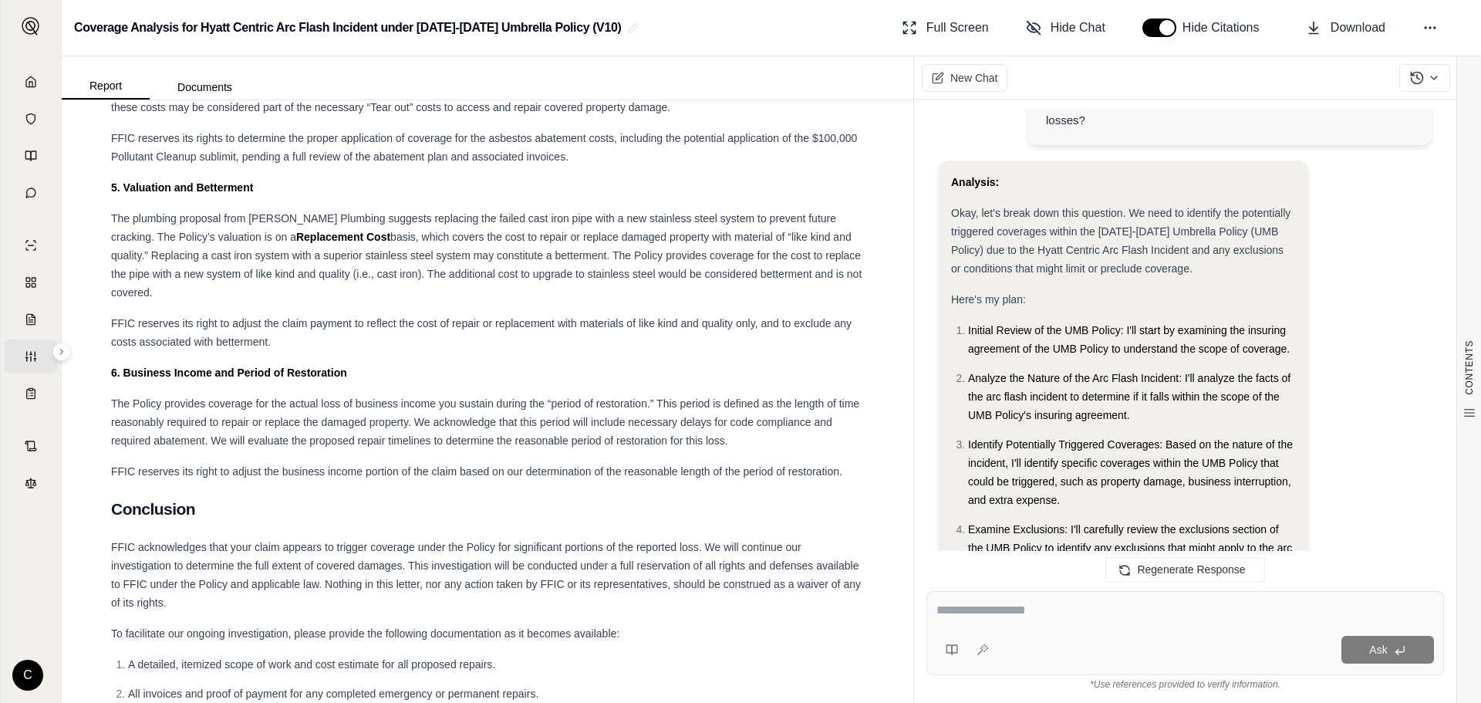
scroll to position [516, 0]
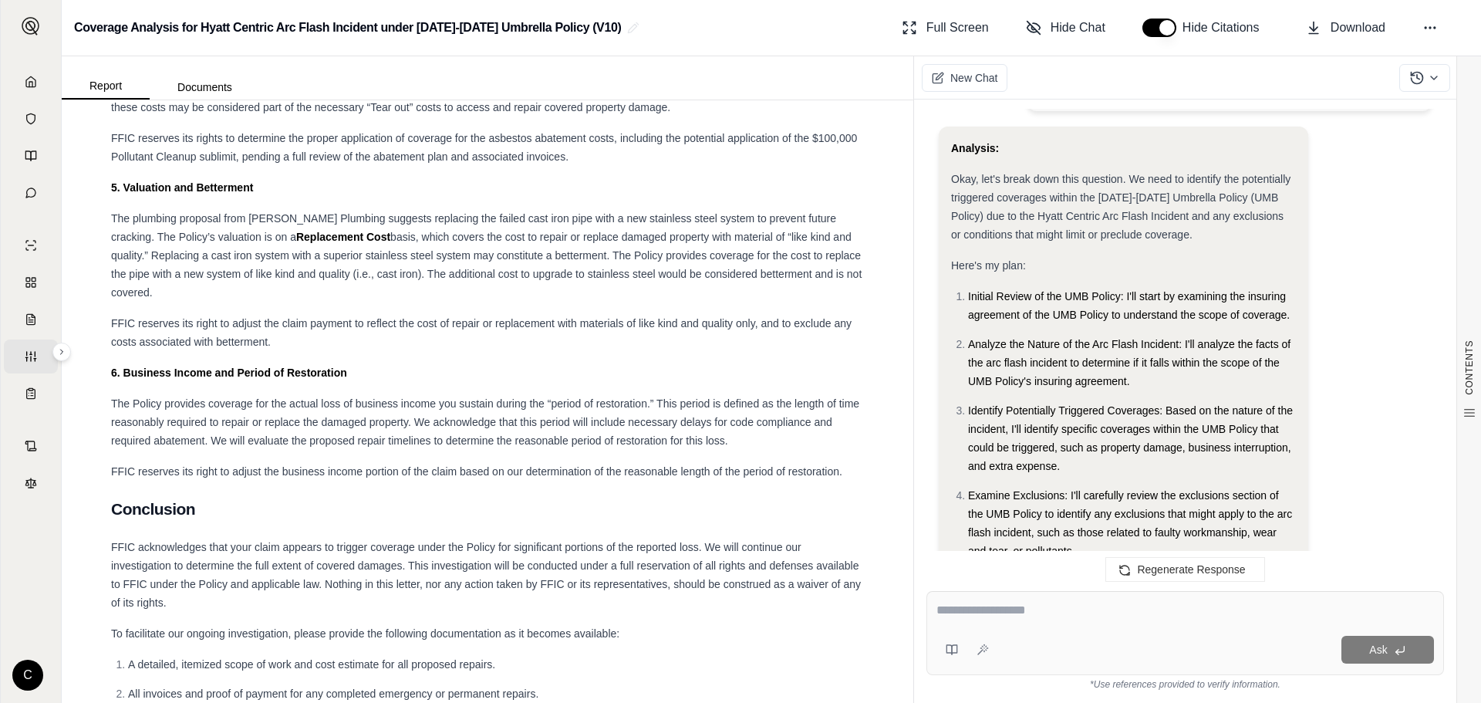
drag, startPoint x: 1377, startPoint y: 377, endPoint x: 1391, endPoint y: 378, distance: 13.9
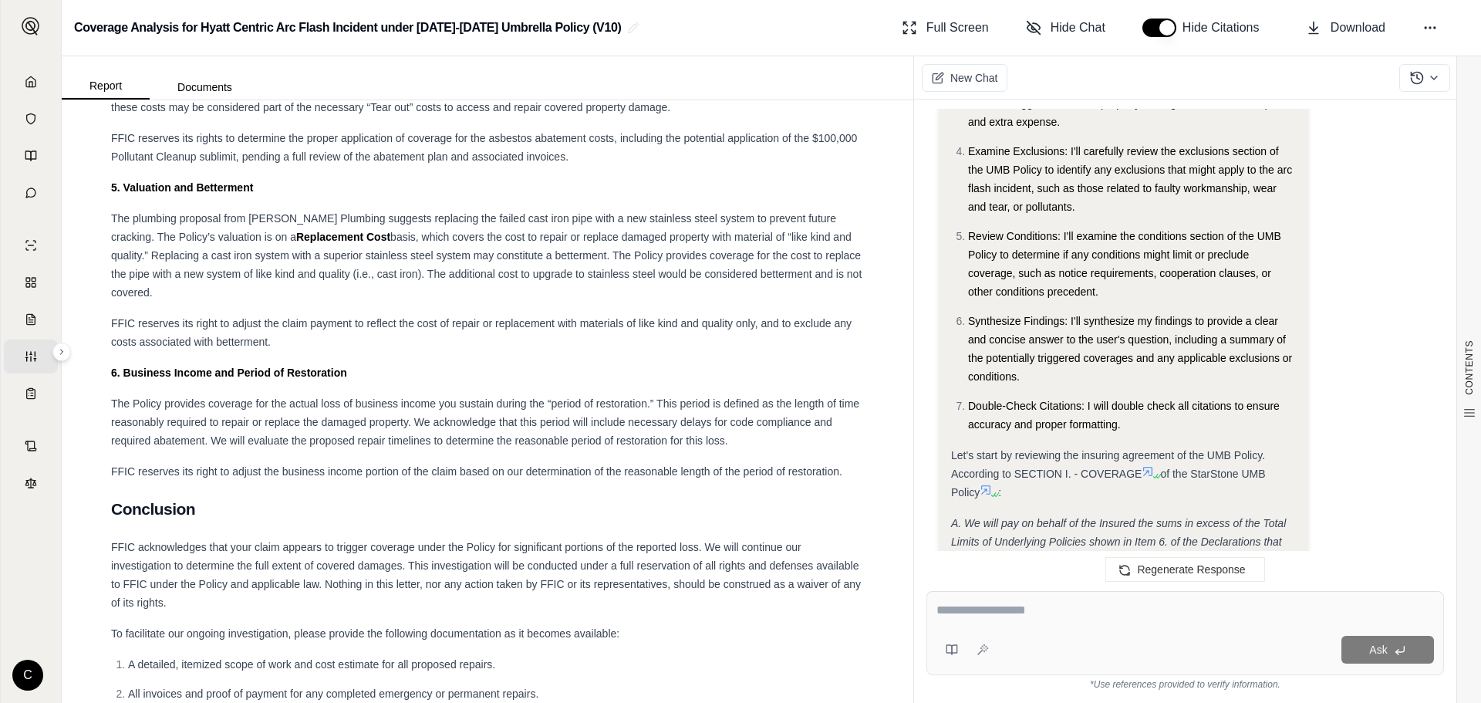
scroll to position [1056, 0]
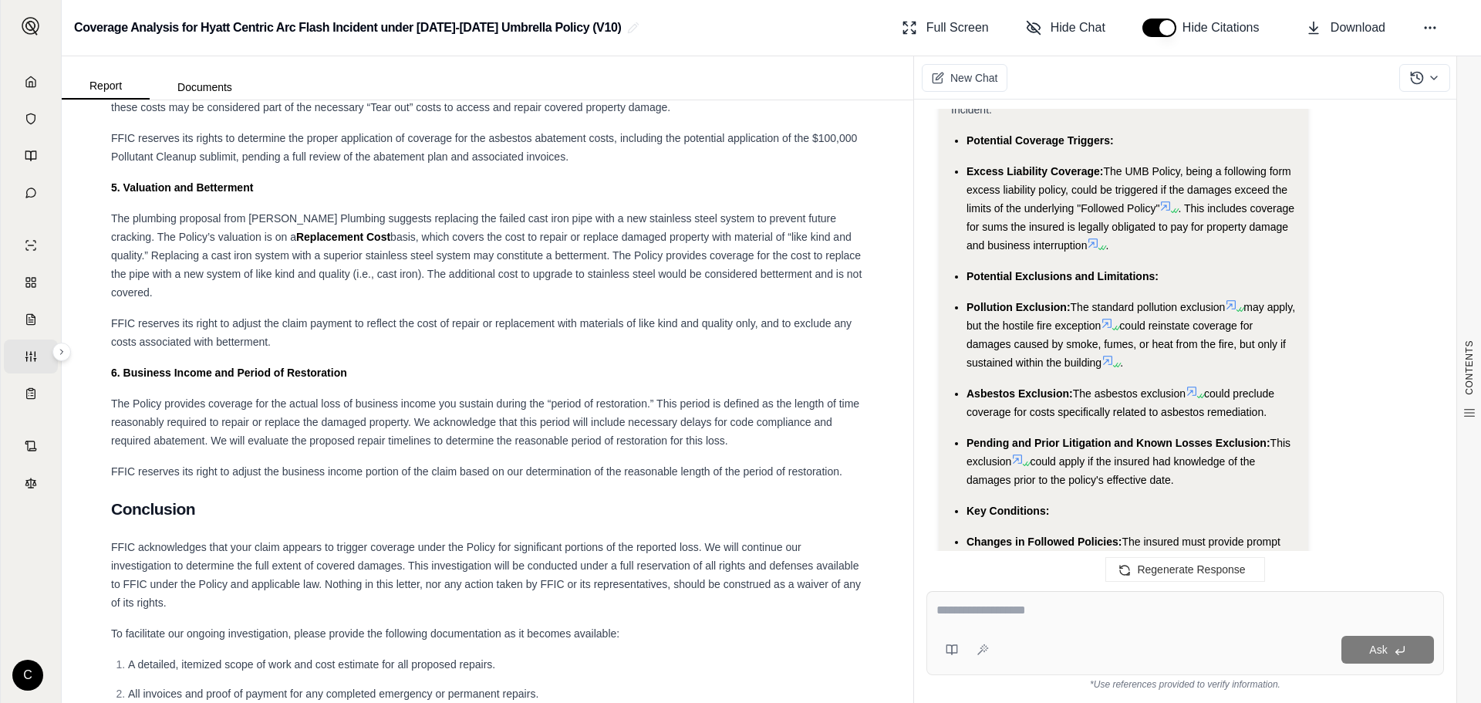
scroll to position [4295, 0]
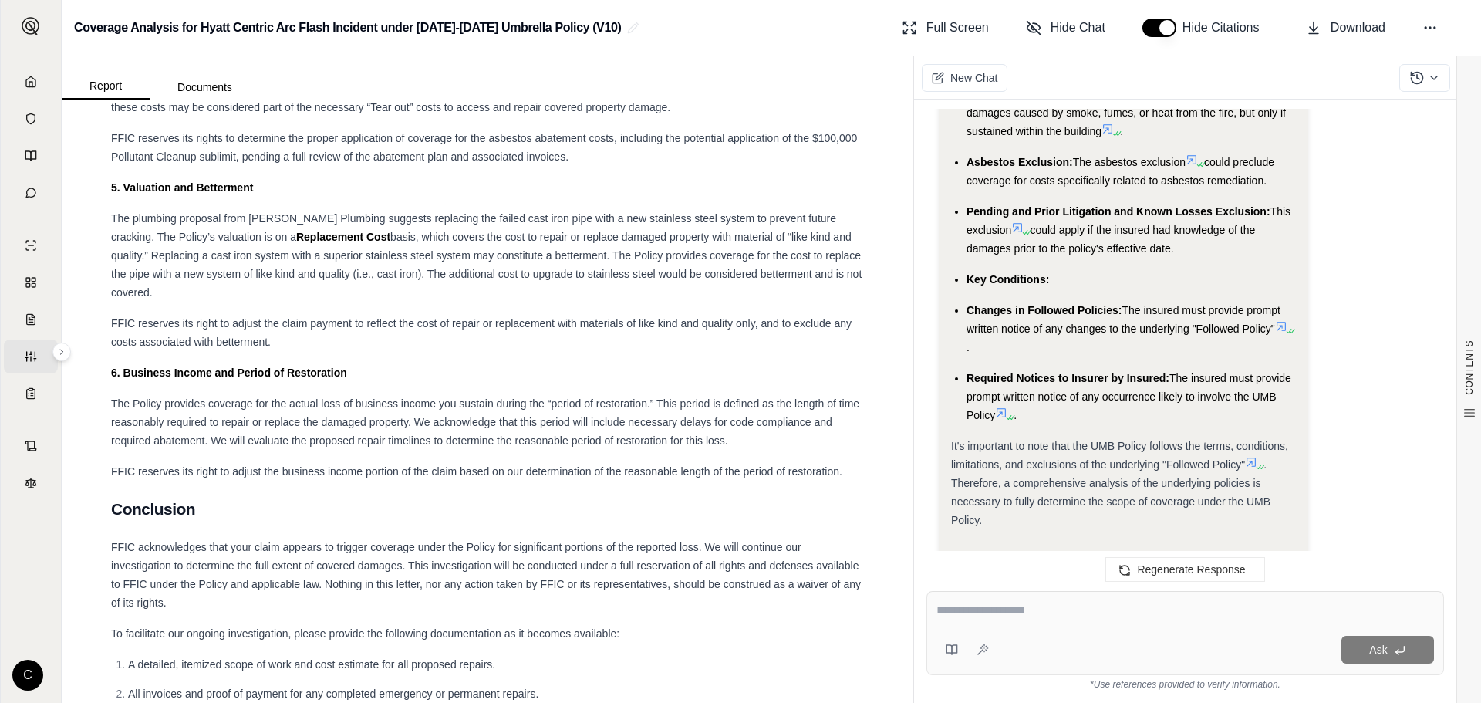
click at [380, 447] on span "The Policy provides coverage for the actual loss of business income you sustain…" at bounding box center [485, 421] width 748 height 49
click at [1139, 611] on textarea at bounding box center [1184, 610] width 497 height 19
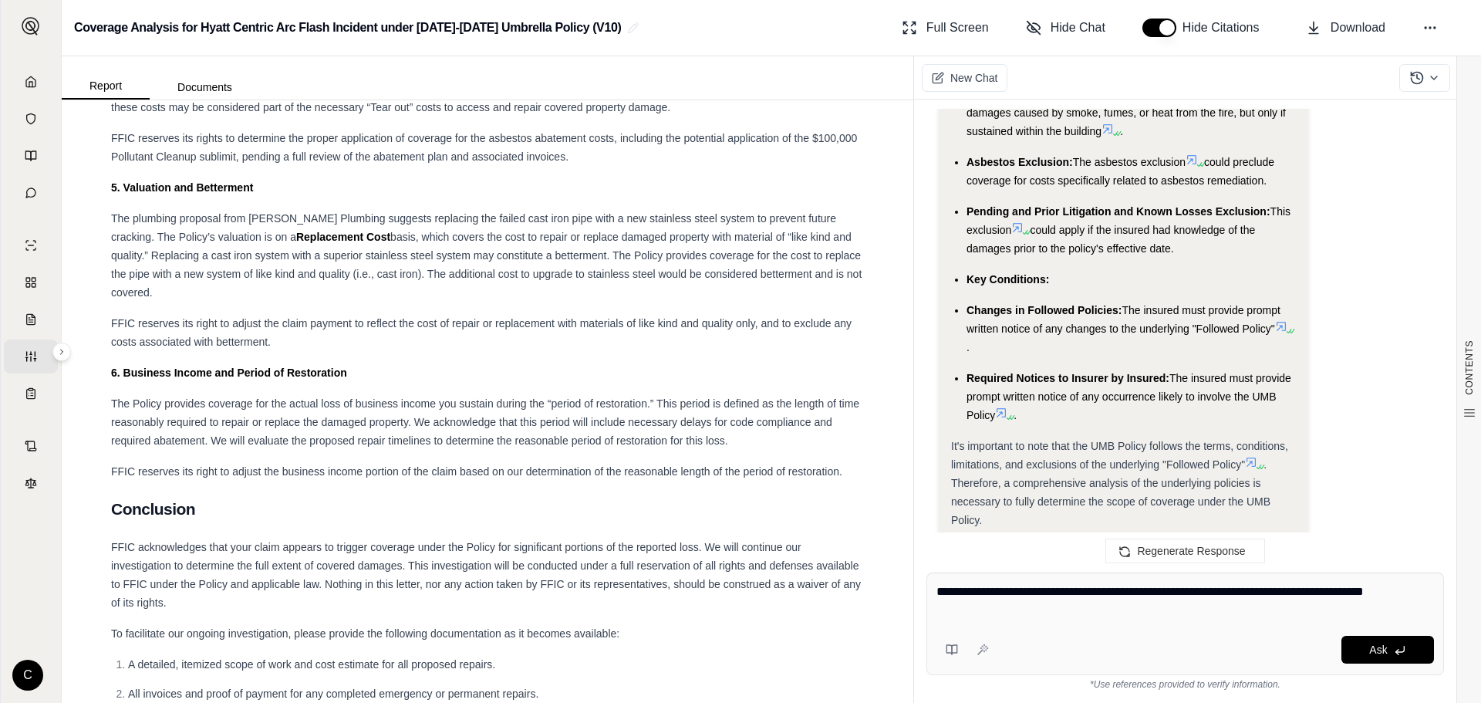
type textarea "**********"
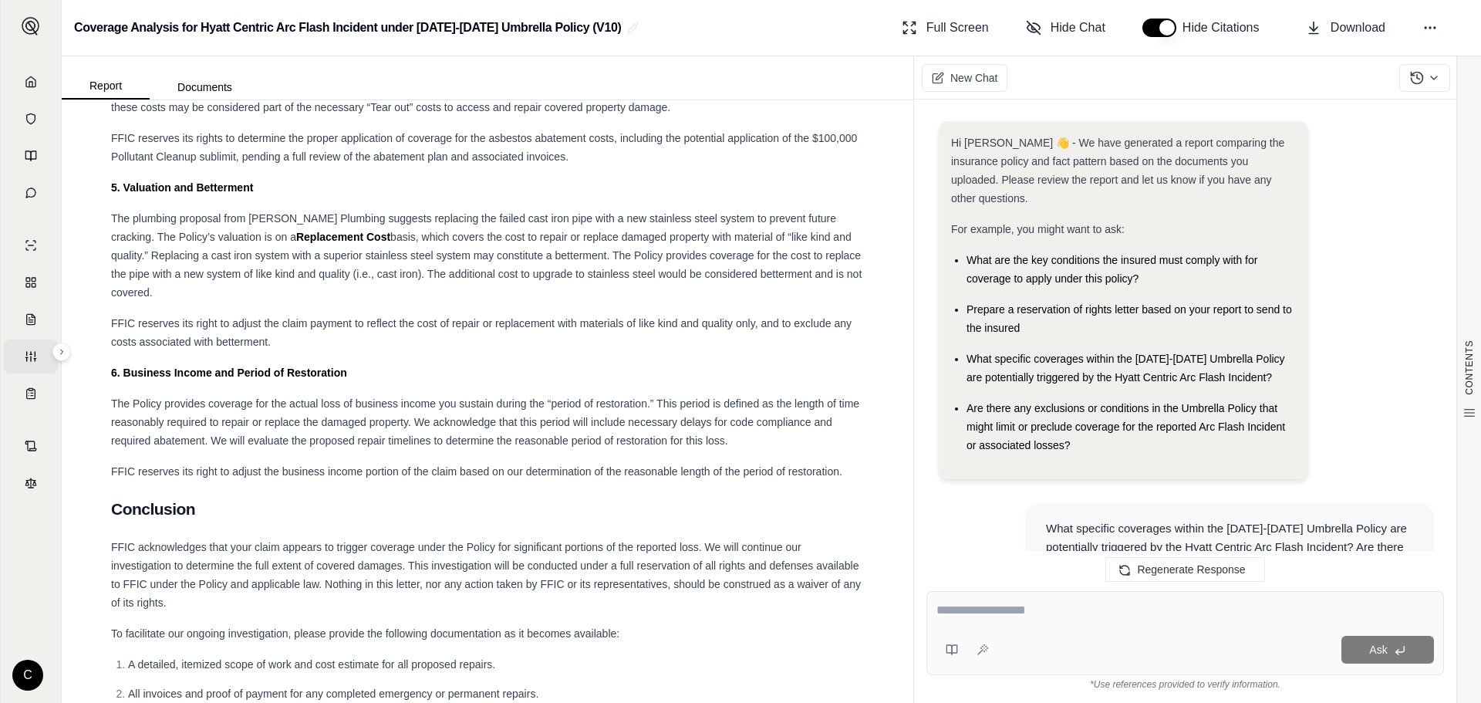
scroll to position [7475, 0]
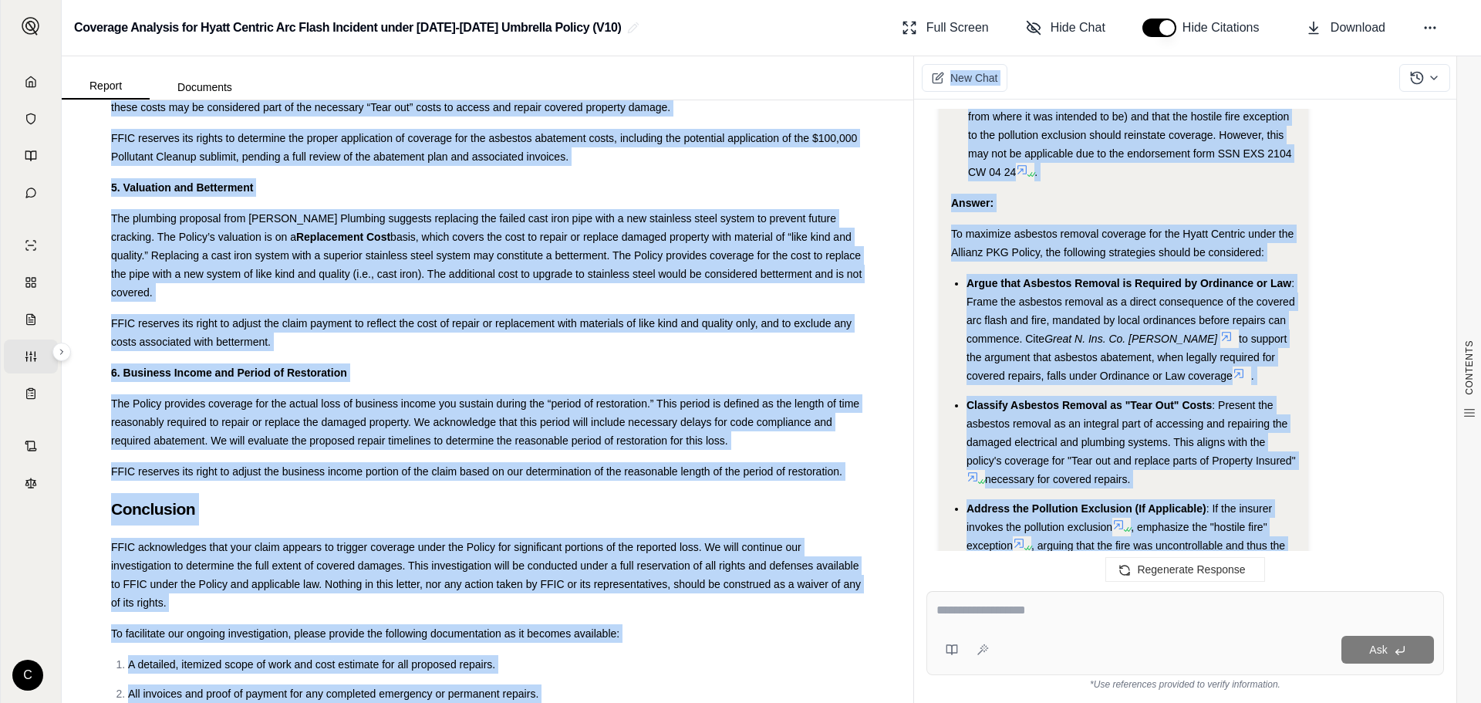
scroll to position [7209, 0]
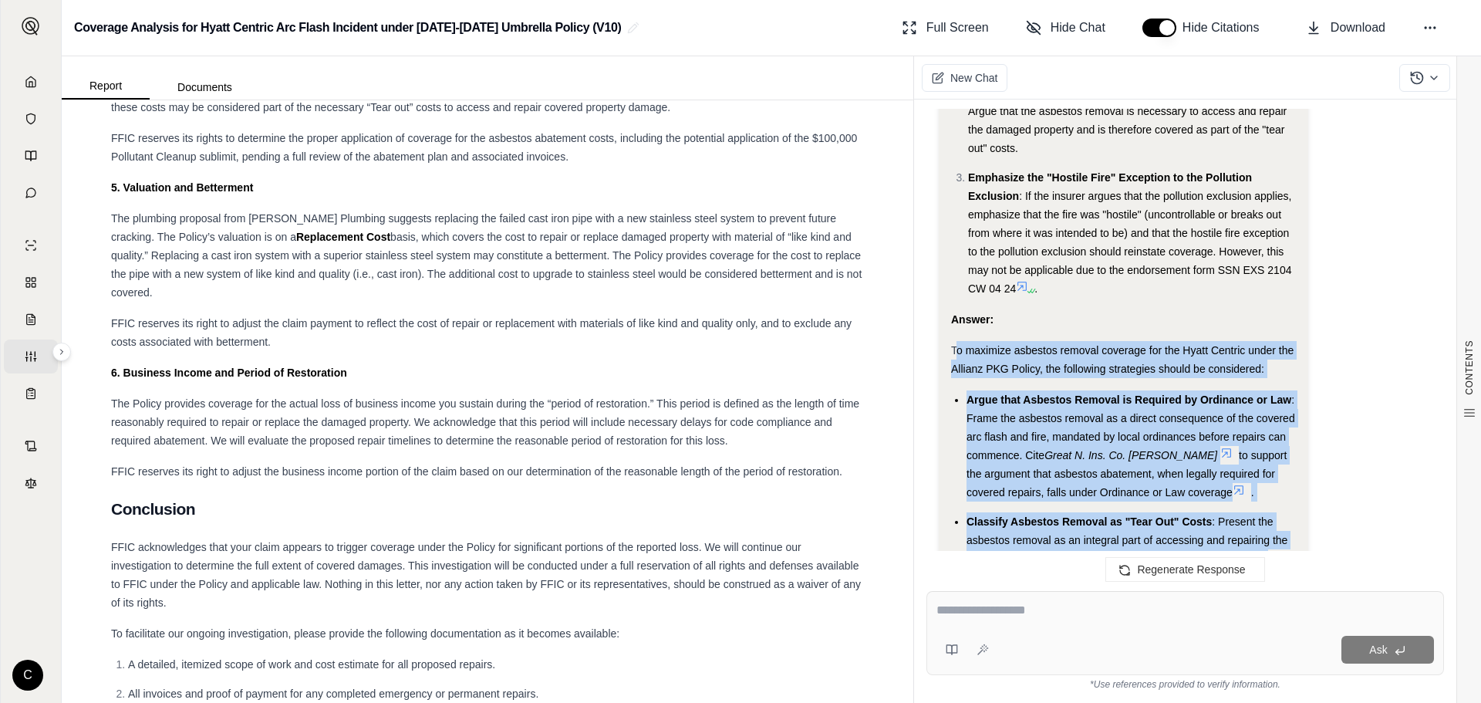
drag, startPoint x: 1208, startPoint y: 467, endPoint x: 955, endPoint y: 279, distance: 314.8
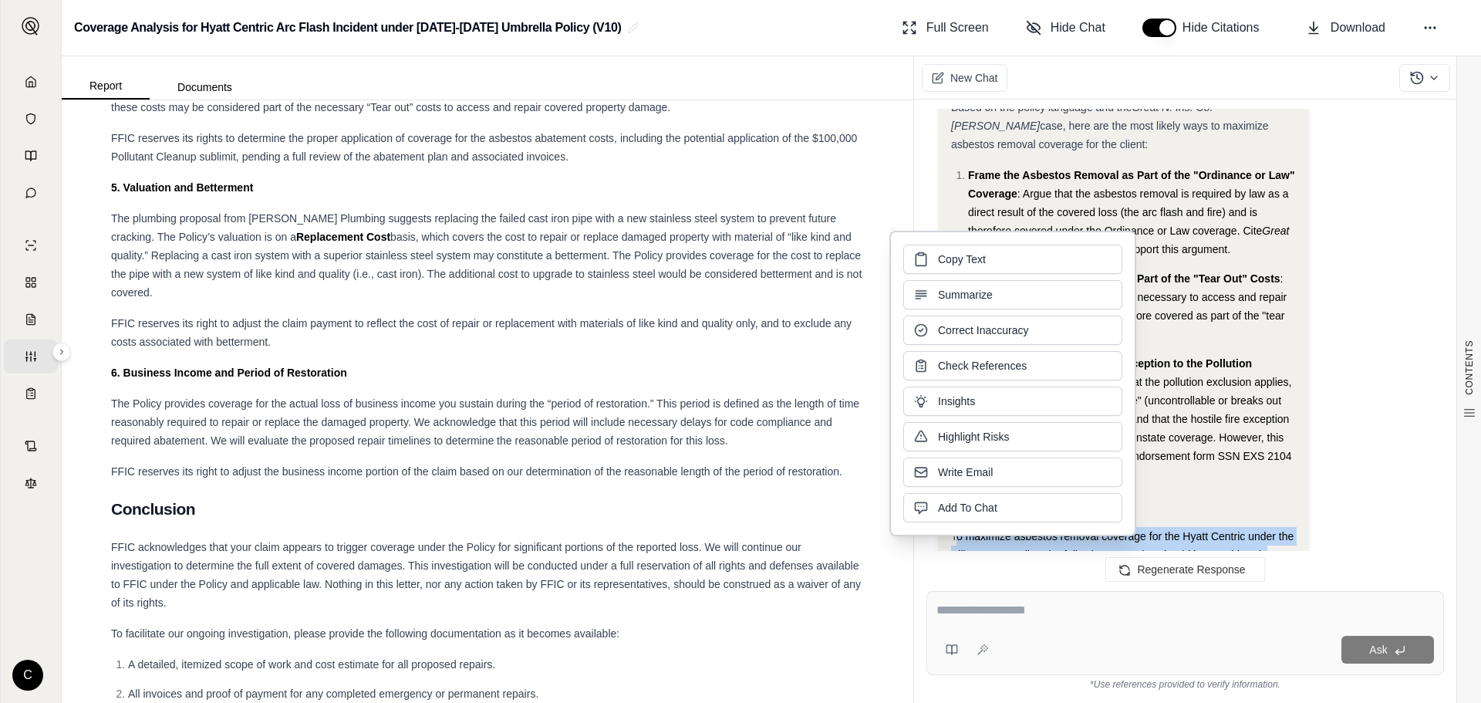
scroll to position [6901, 0]
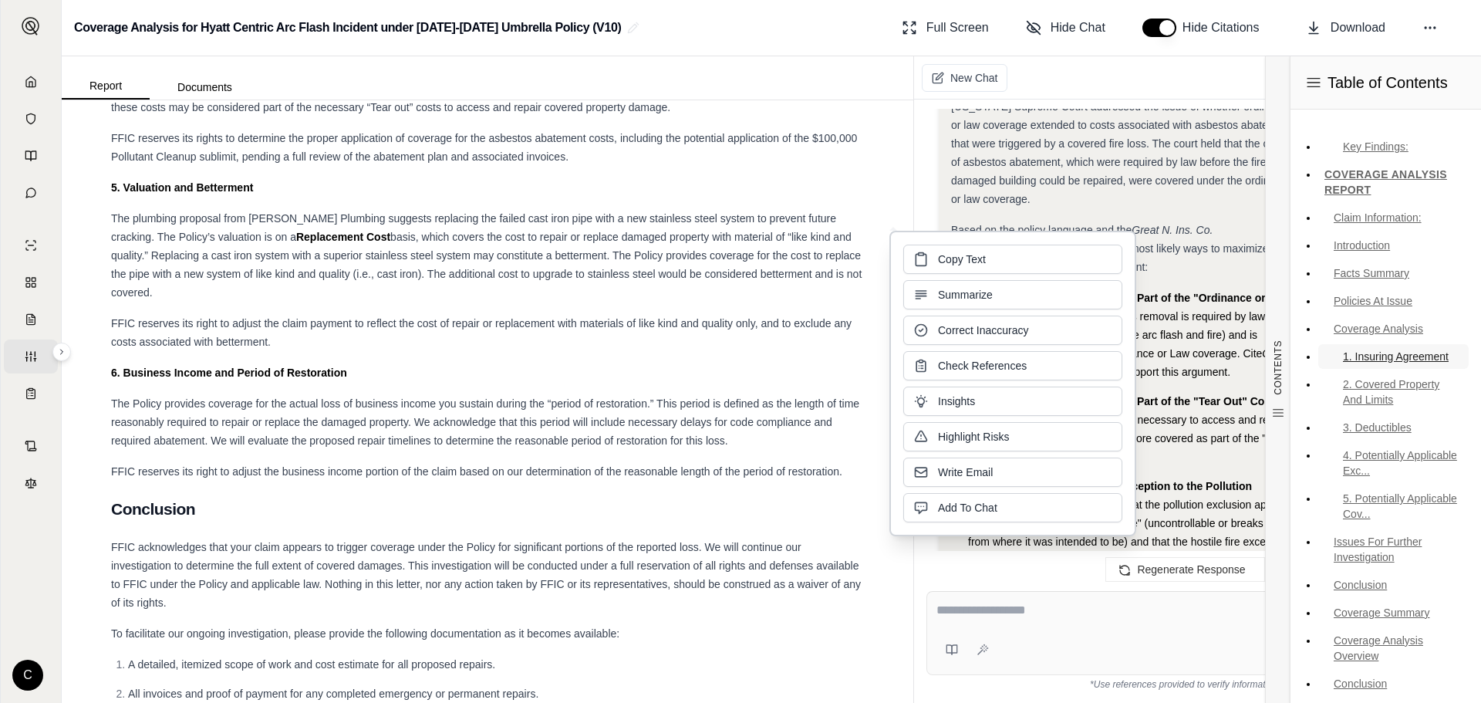
click at [1384, 344] on link "1. Insuring Agreement" at bounding box center [1393, 356] width 150 height 25
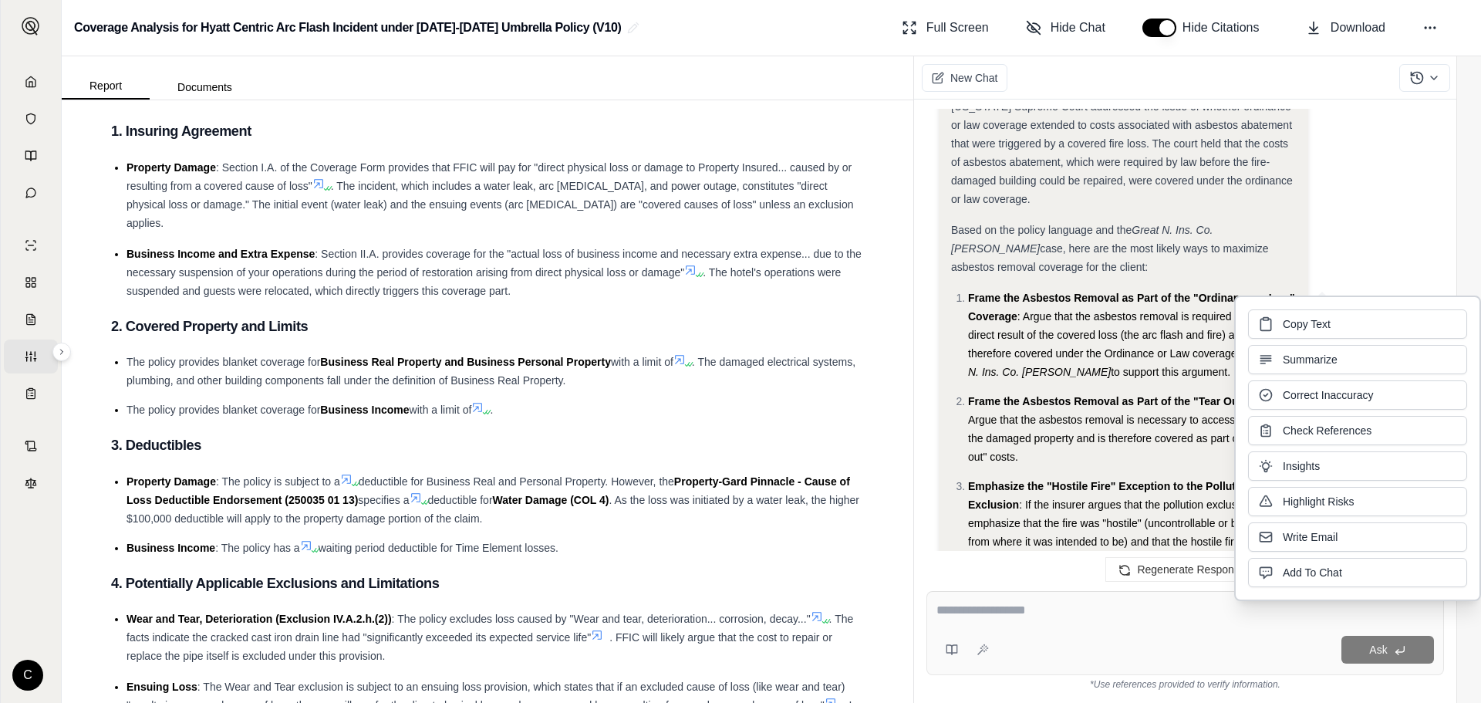
scroll to position [1384, 0]
click at [1167, 221] on div "Based on the policy language and the Great N. Ins. Co. [PERSON_NAME] case, here…" at bounding box center [1123, 249] width 345 height 56
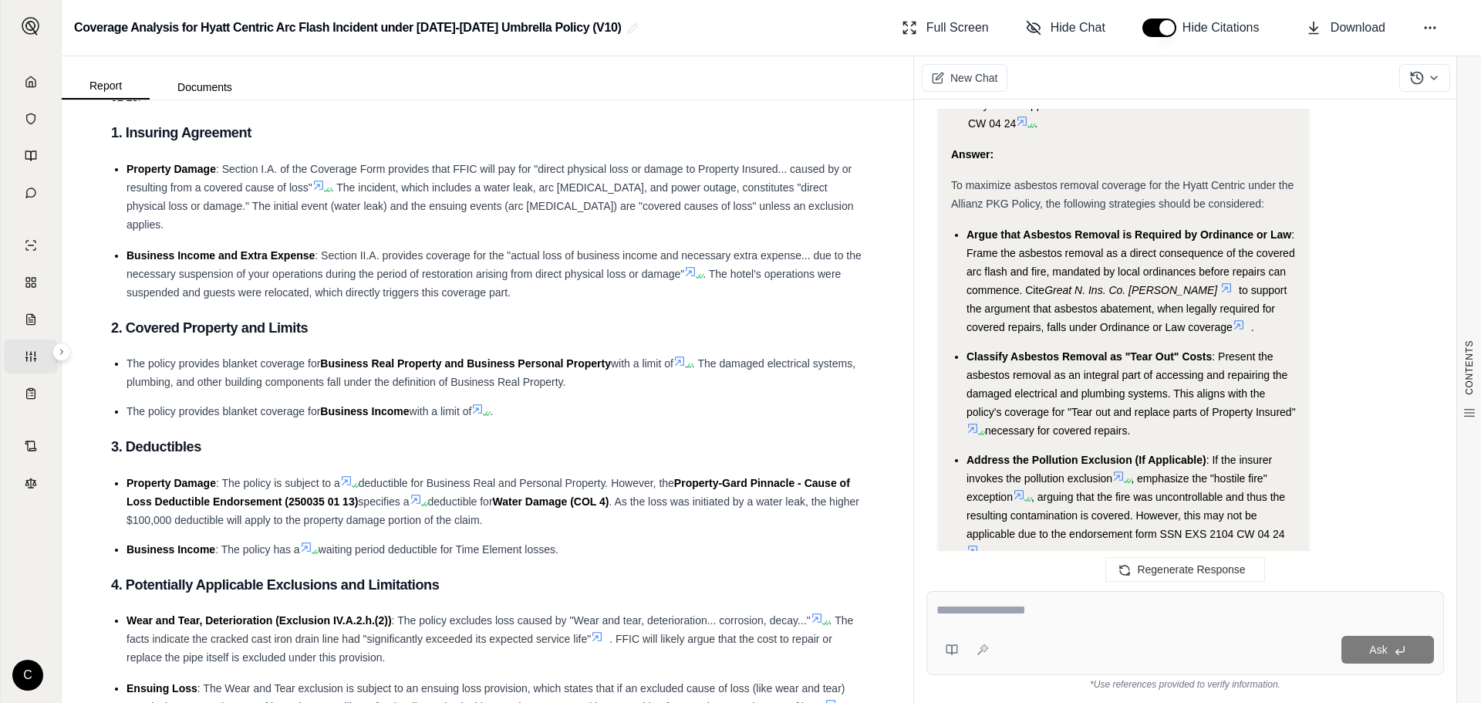
scroll to position [7475, 0]
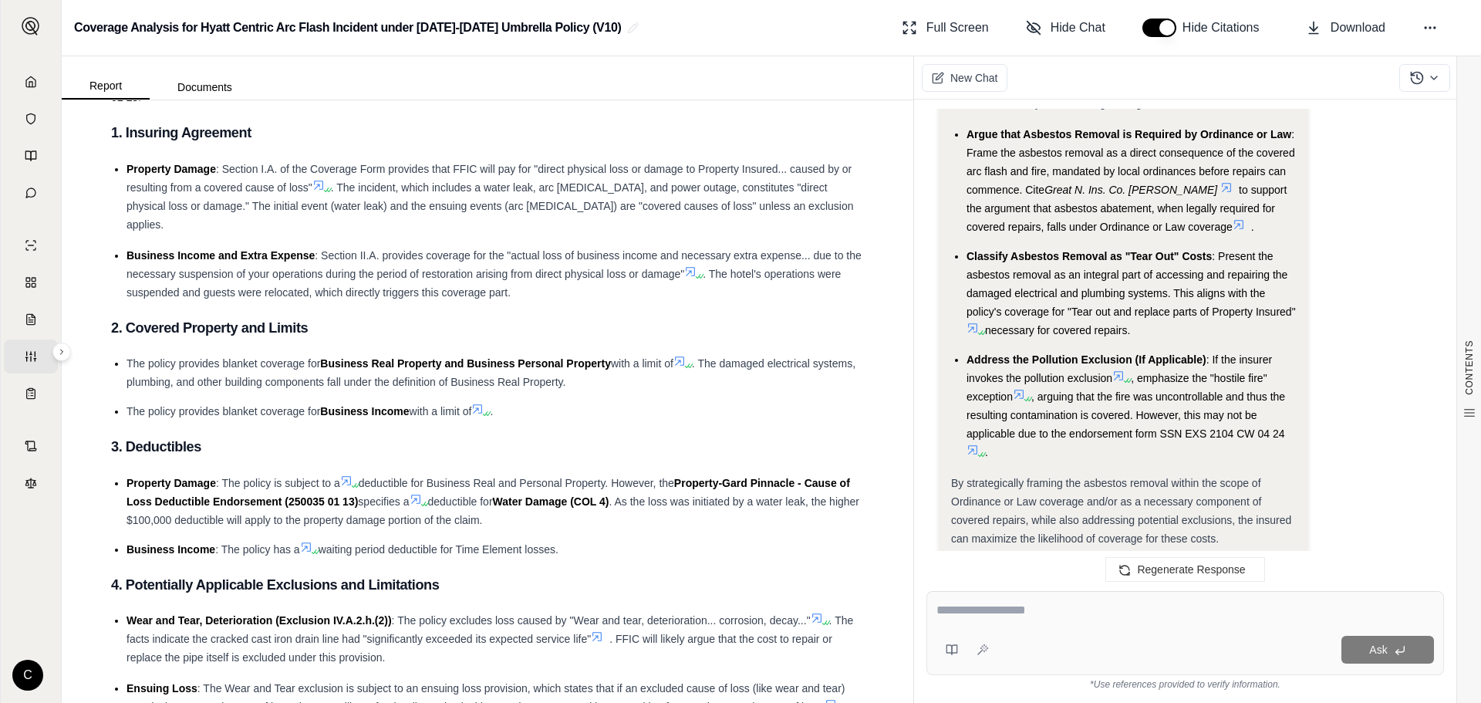
click at [974, 582] on span "Copy" at bounding box center [984, 588] width 22 height 12
click at [967, 624] on div at bounding box center [1184, 613] width 497 height 24
click at [967, 614] on textarea at bounding box center [1184, 610] width 497 height 19
click at [1241, 612] on textarea "**********" at bounding box center [1184, 610] width 497 height 19
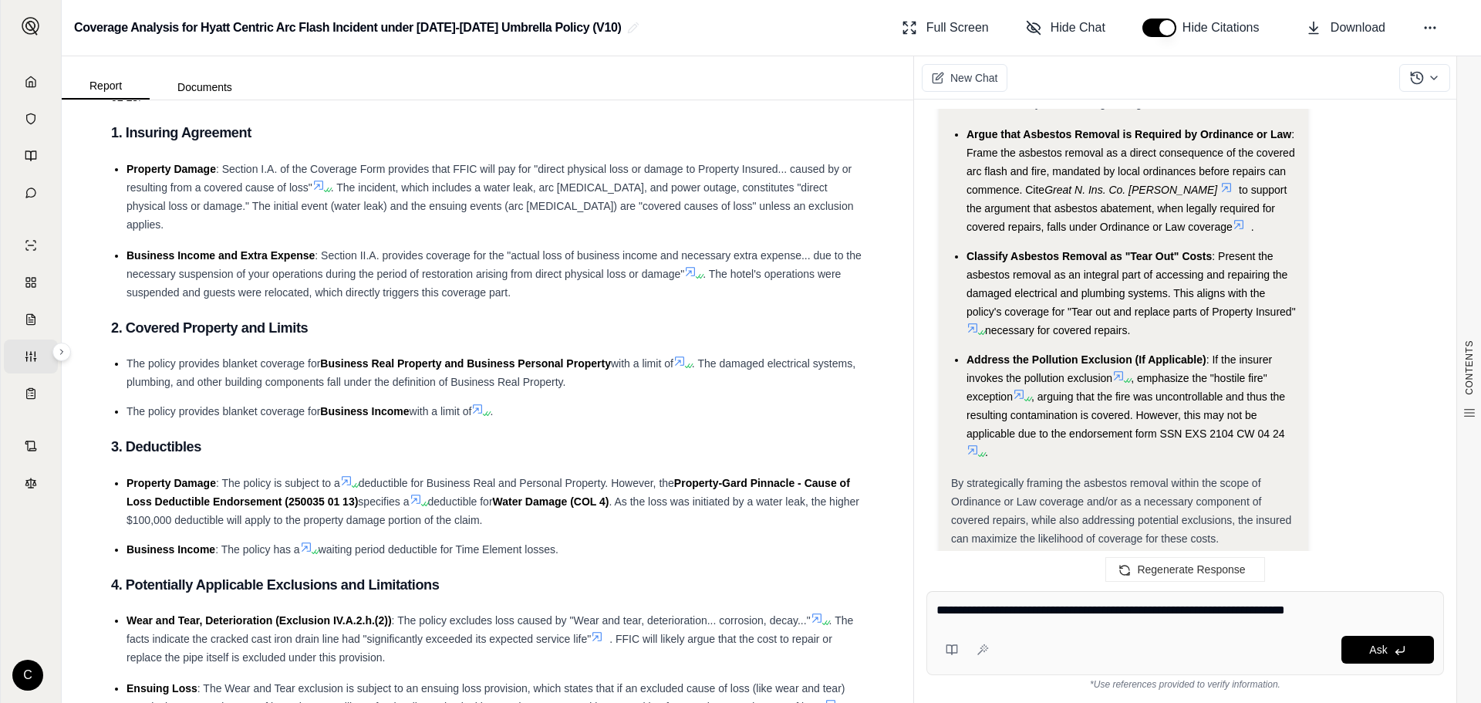
paste textarea "**********"
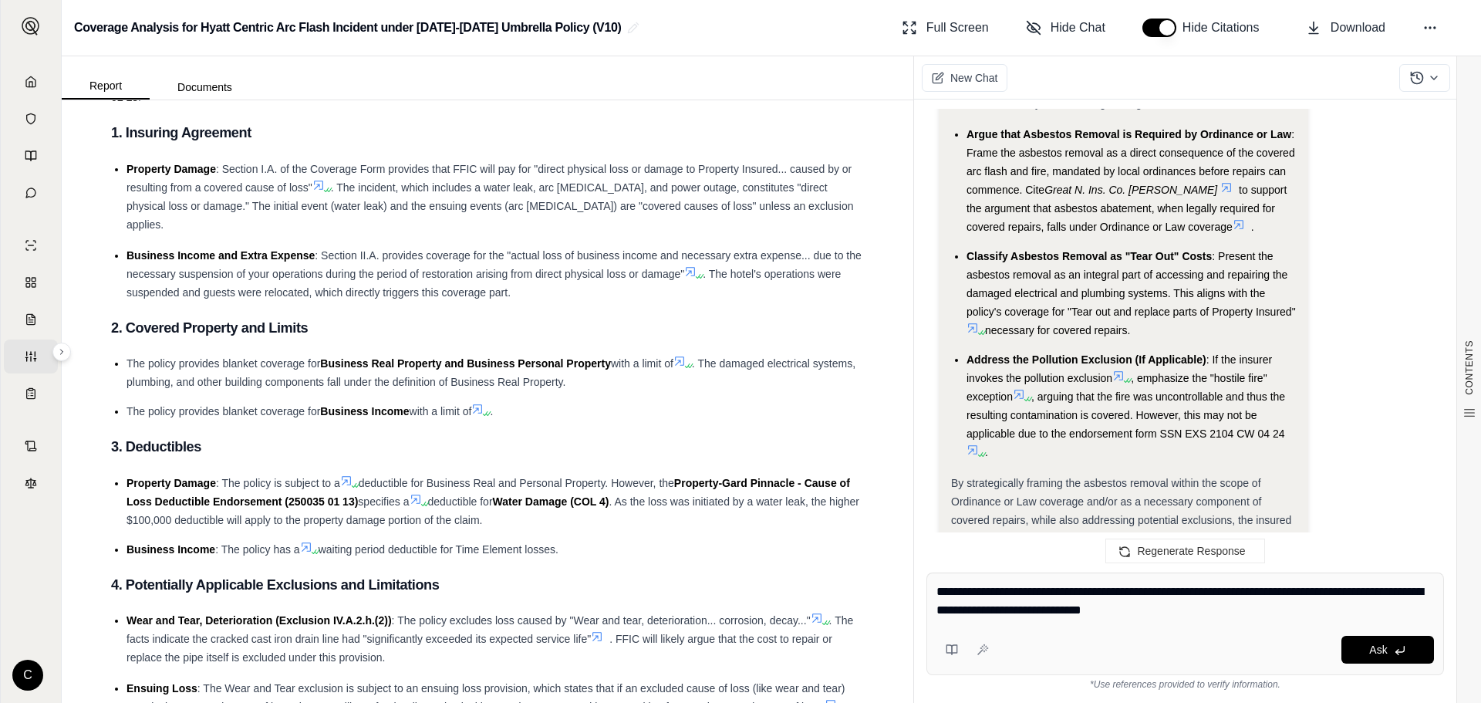
click at [1240, 612] on textarea "**********" at bounding box center [1184, 600] width 497 height 37
paste textarea "**********"
type textarea "**********"
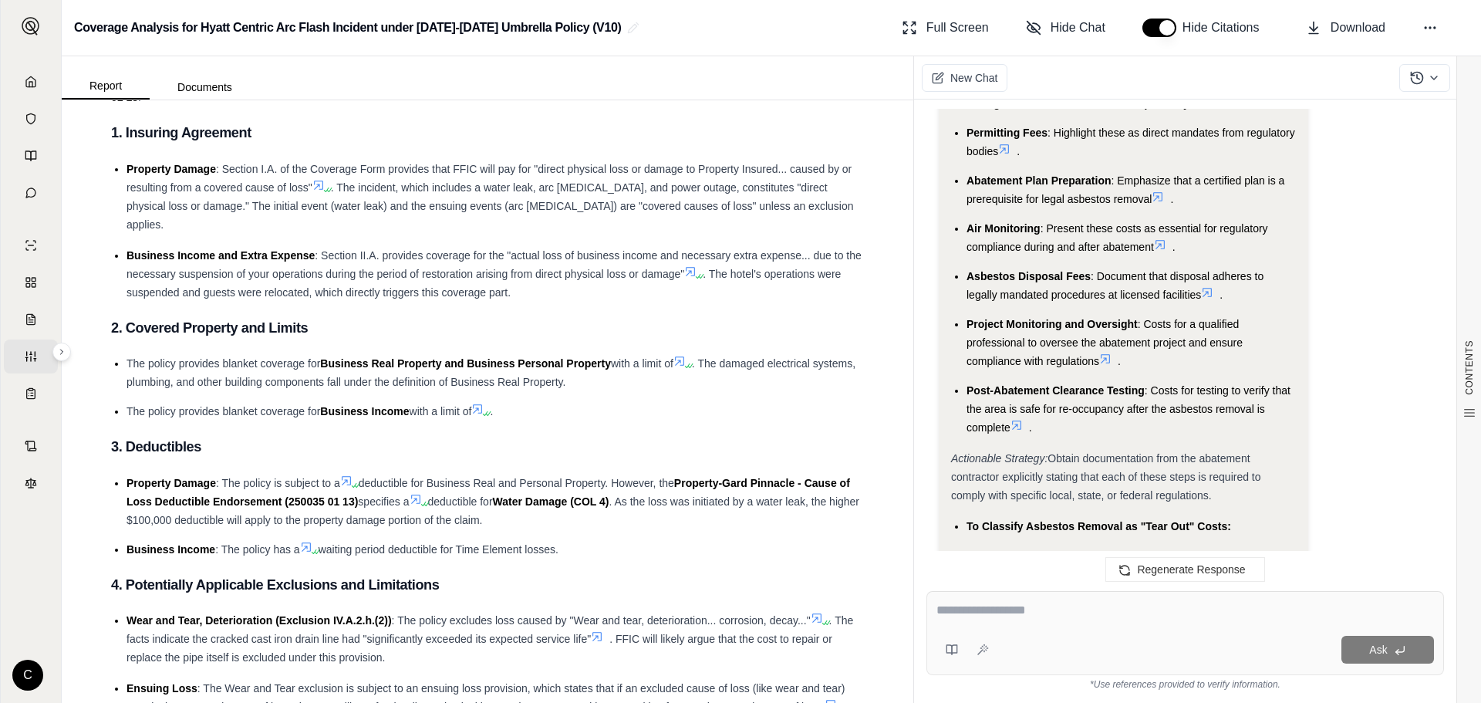
scroll to position [10507, 0]
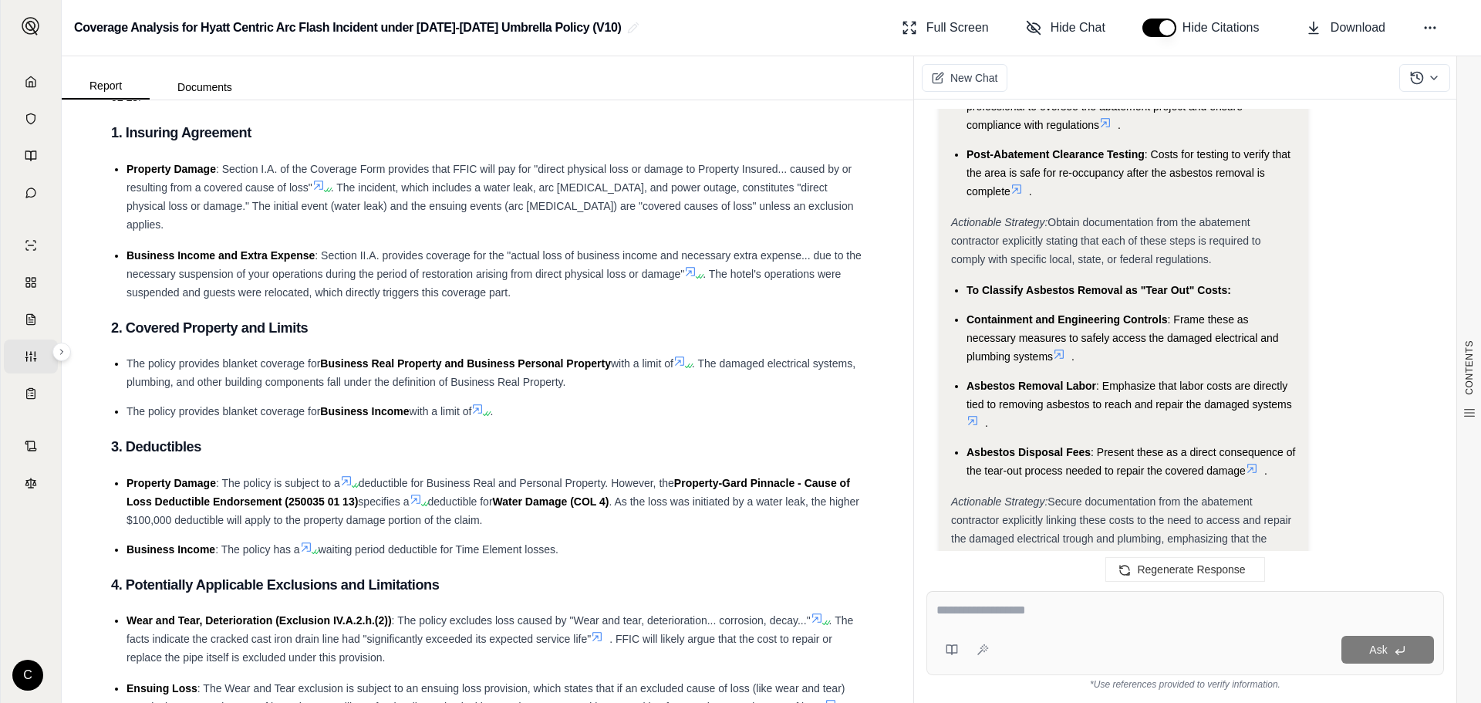
click at [970, 609] on button "Copy" at bounding box center [975, 624] width 49 height 31
click at [1109, 627] on div "Ask" at bounding box center [1185, 633] width 518 height 84
type textarea "*"
click at [1434, 34] on icon at bounding box center [1429, 27] width 15 height 15
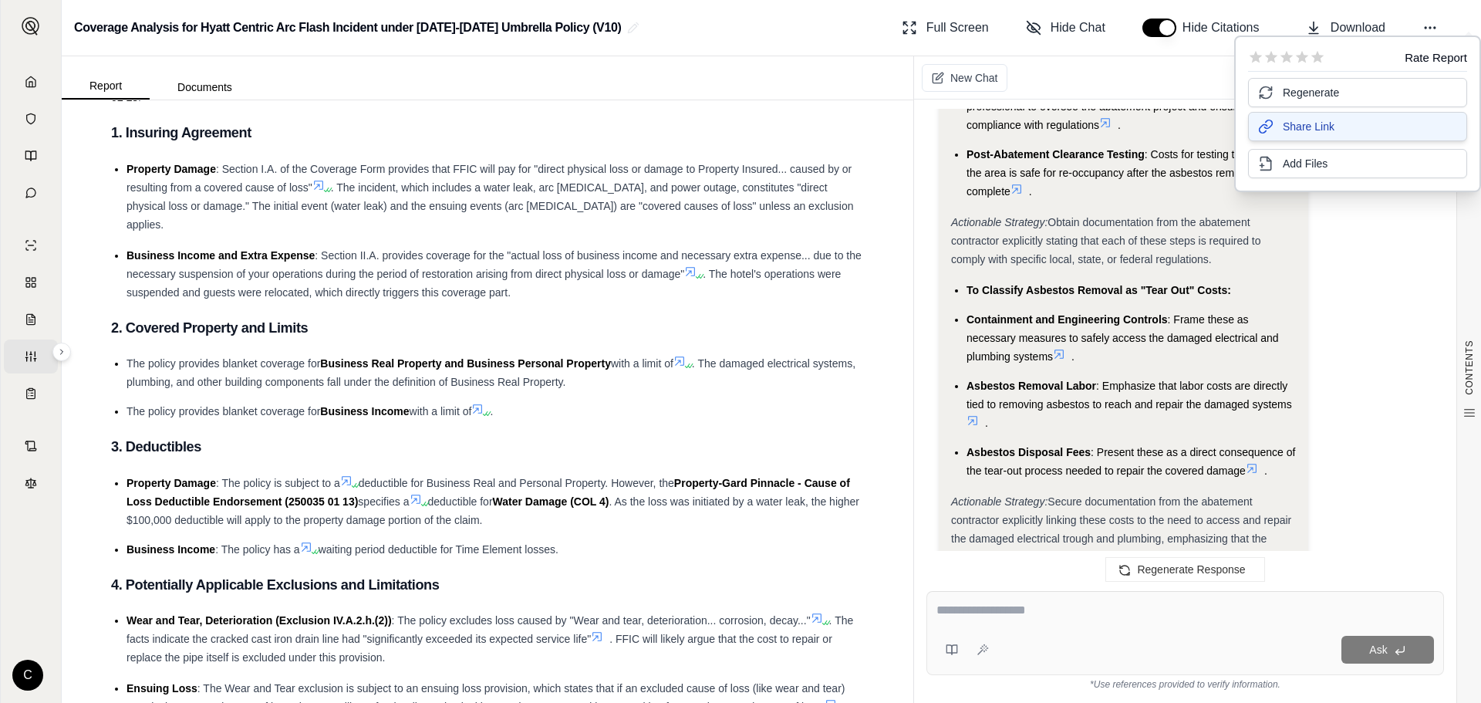
click at [1314, 122] on span "Share Link" at bounding box center [1309, 126] width 52 height 15
click at [1340, 20] on span "Download" at bounding box center [1357, 28] width 55 height 19
